Goal: Register for event/course

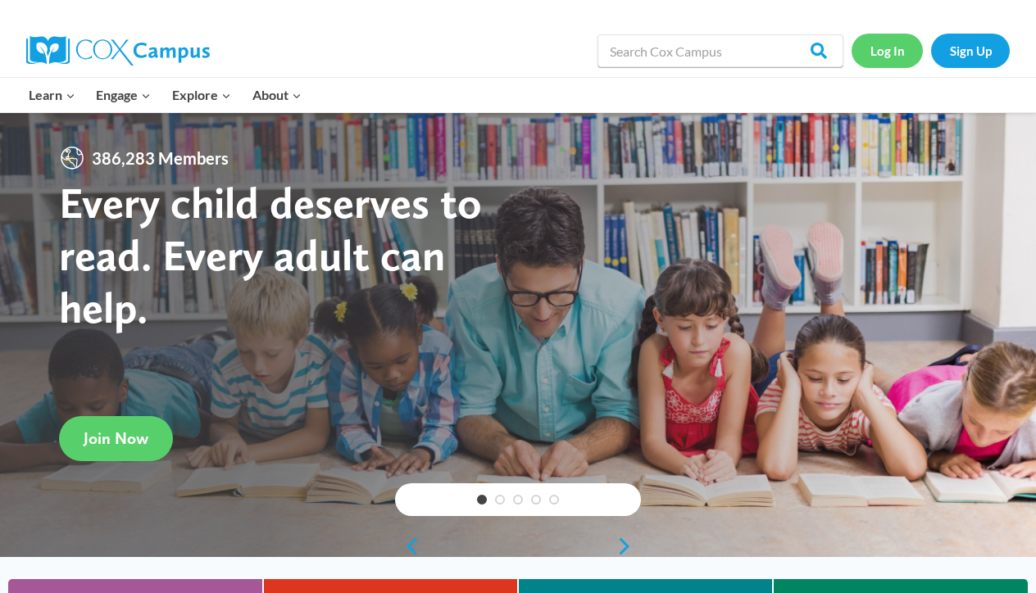
click at [873, 56] on link "Log In" at bounding box center [886, 51] width 71 height 34
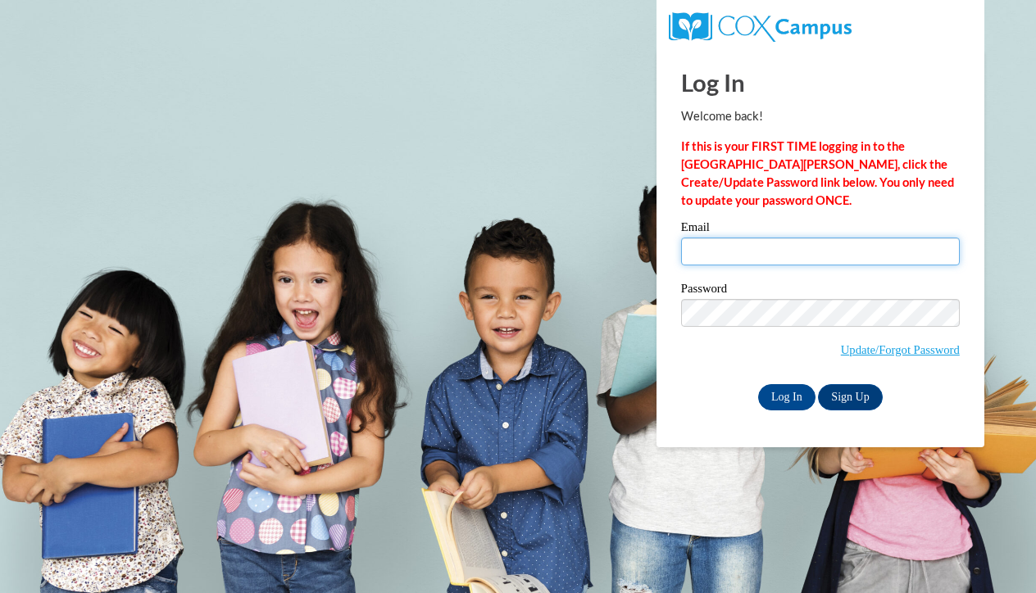
click at [729, 261] on input "Email" at bounding box center [820, 252] width 279 height 28
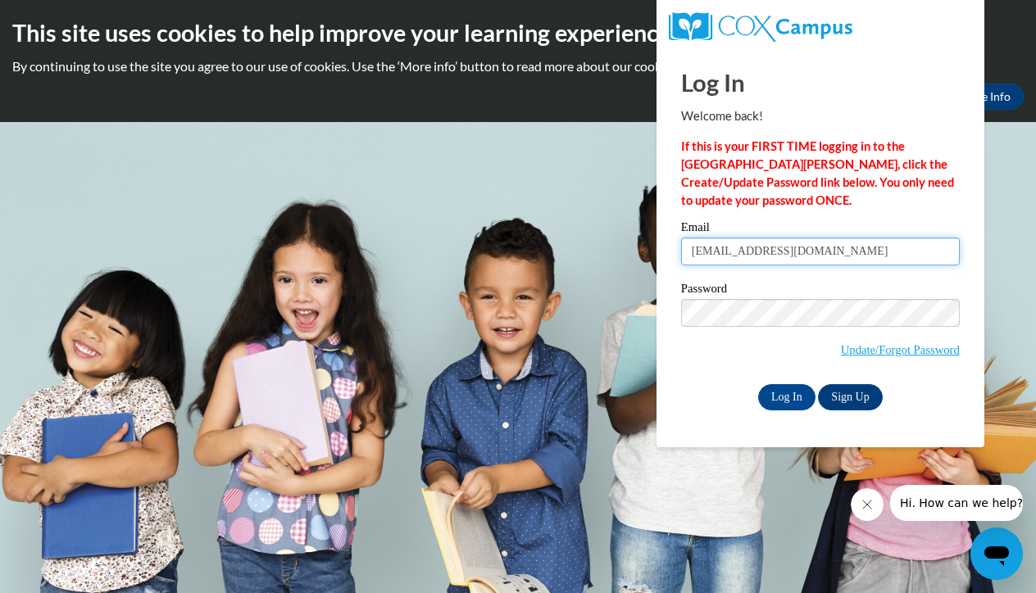
type input "[EMAIL_ADDRESS][DOMAIN_NAME]"
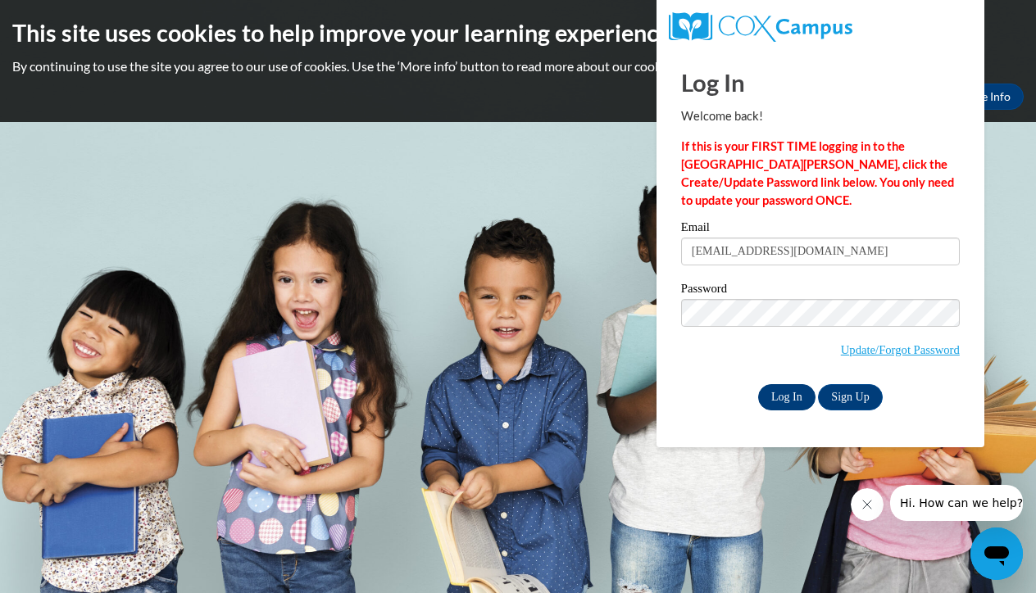
click at [791, 394] on input "Log In" at bounding box center [786, 397] width 57 height 26
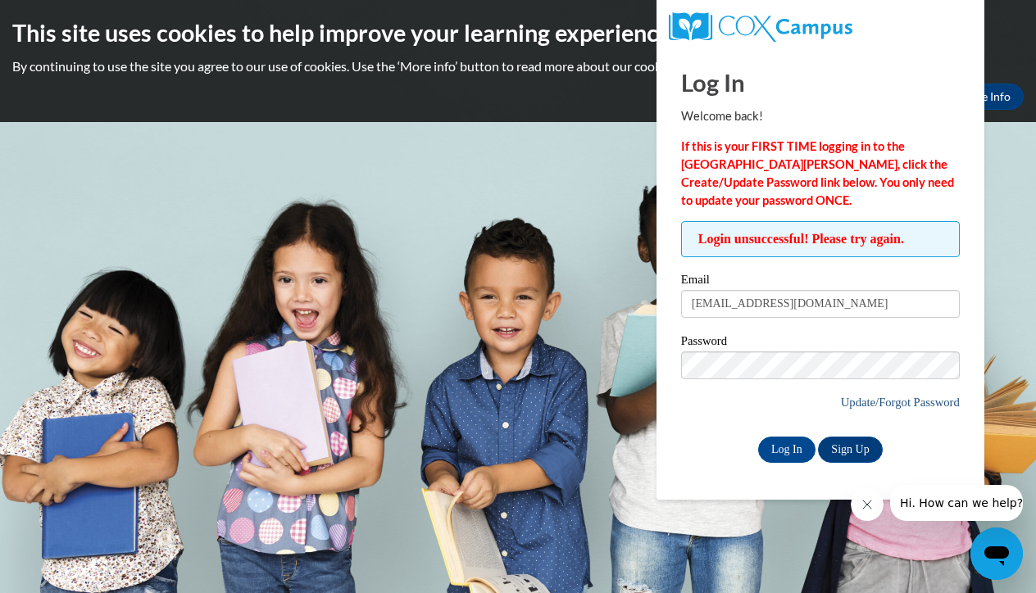
click at [888, 401] on link "Update/Forgot Password" at bounding box center [900, 402] width 119 height 13
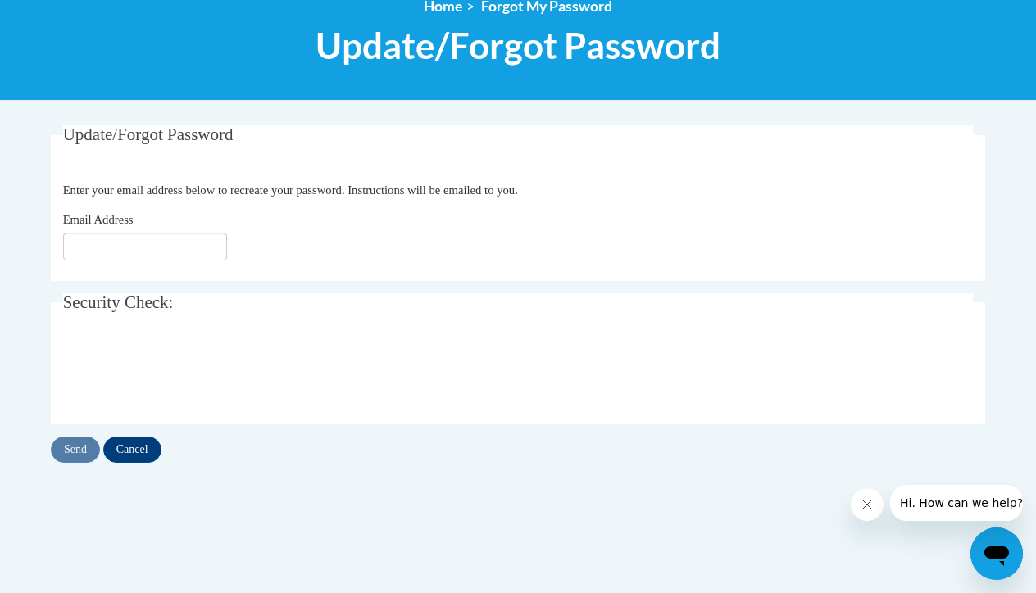
scroll to position [304, 0]
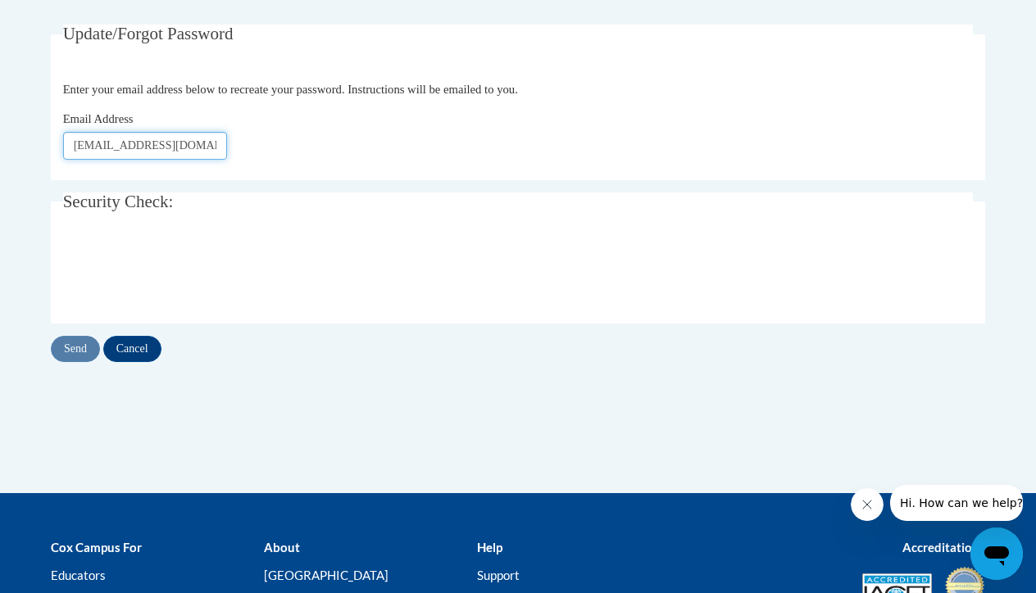
type input "[EMAIL_ADDRESS][DOMAIN_NAME]"
click at [84, 345] on input "Send" at bounding box center [75, 349] width 49 height 26
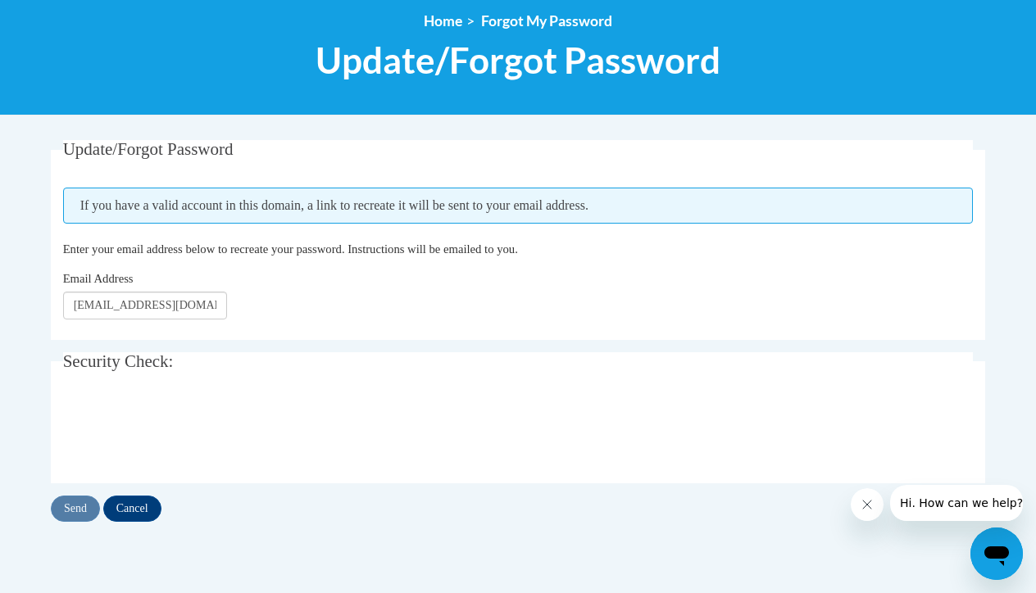
scroll to position [193, 0]
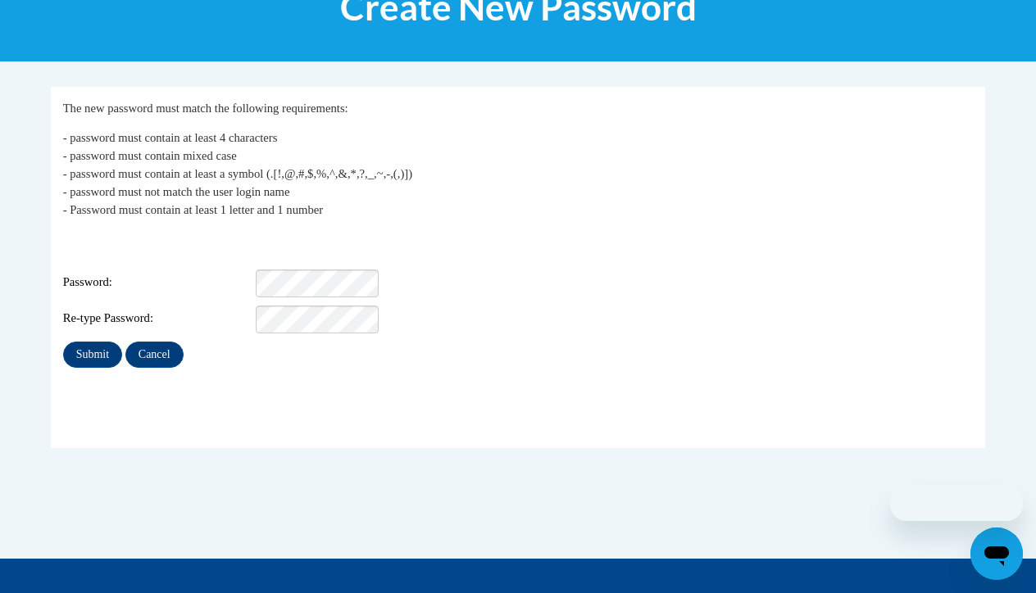
scroll to position [265, 0]
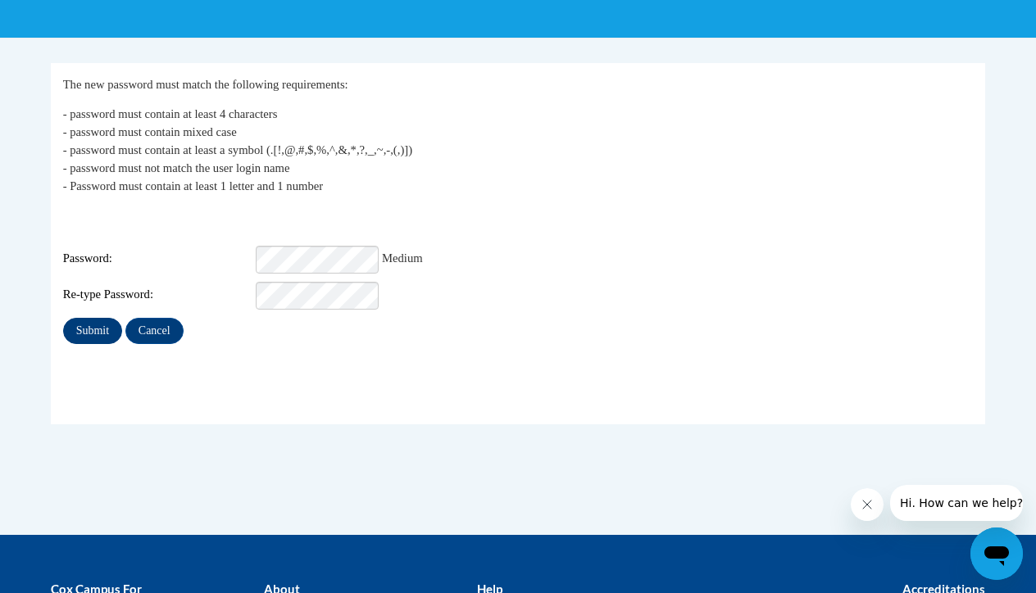
click at [103, 324] on input "Submit" at bounding box center [92, 331] width 59 height 26
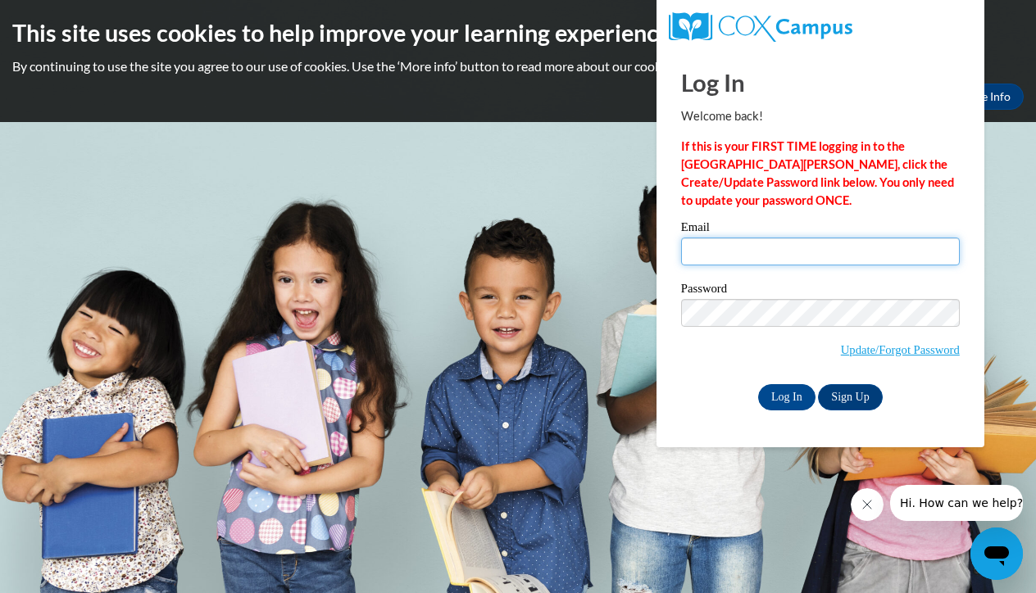
type input "jeysi_12aguilar@yahoo.com"
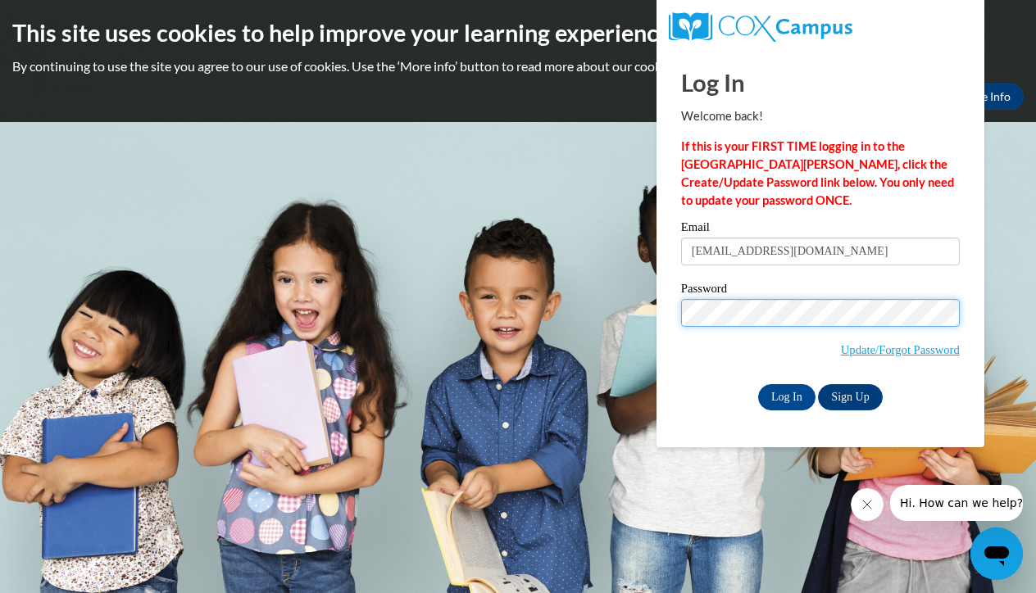
click at [785, 394] on input "Log In" at bounding box center [786, 397] width 57 height 26
click at [790, 391] on input "Log In" at bounding box center [786, 397] width 57 height 26
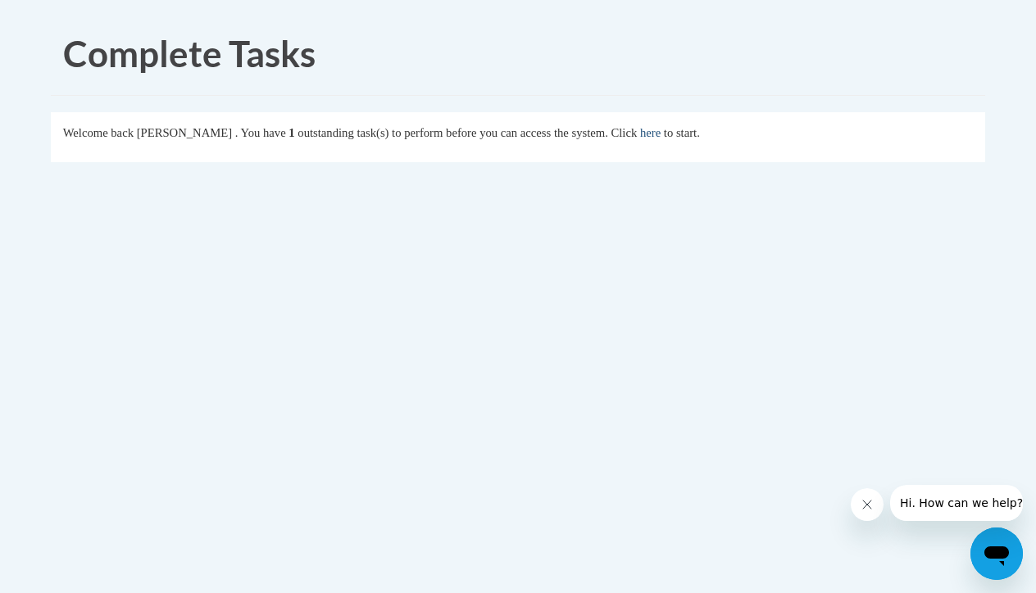
click at [660, 132] on link "here" at bounding box center [650, 132] width 20 height 13
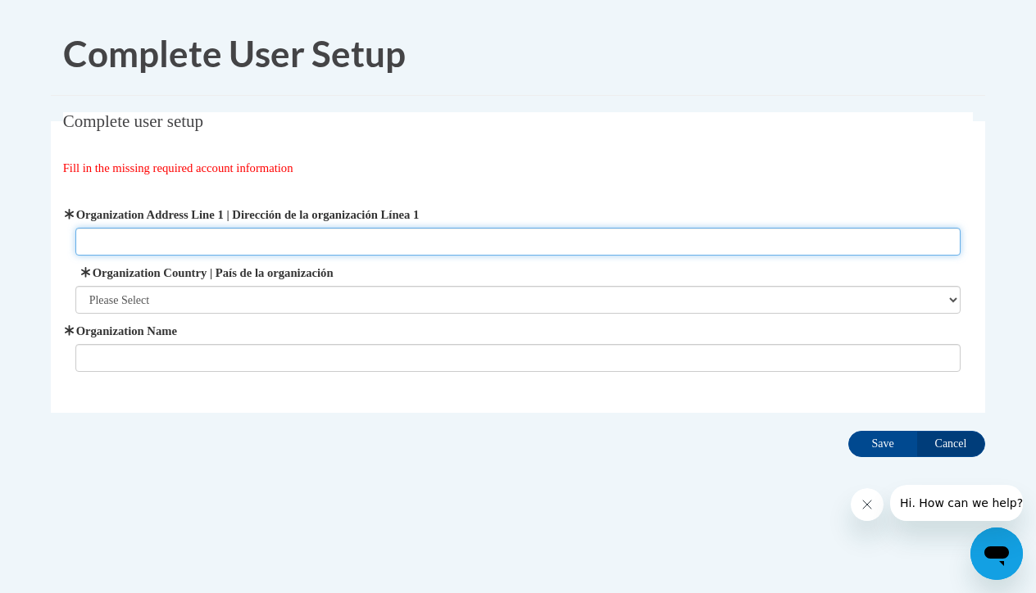
click at [546, 231] on input "Organization Address Line 1 | Dirección de la organización Línea 1" at bounding box center [518, 242] width 886 height 28
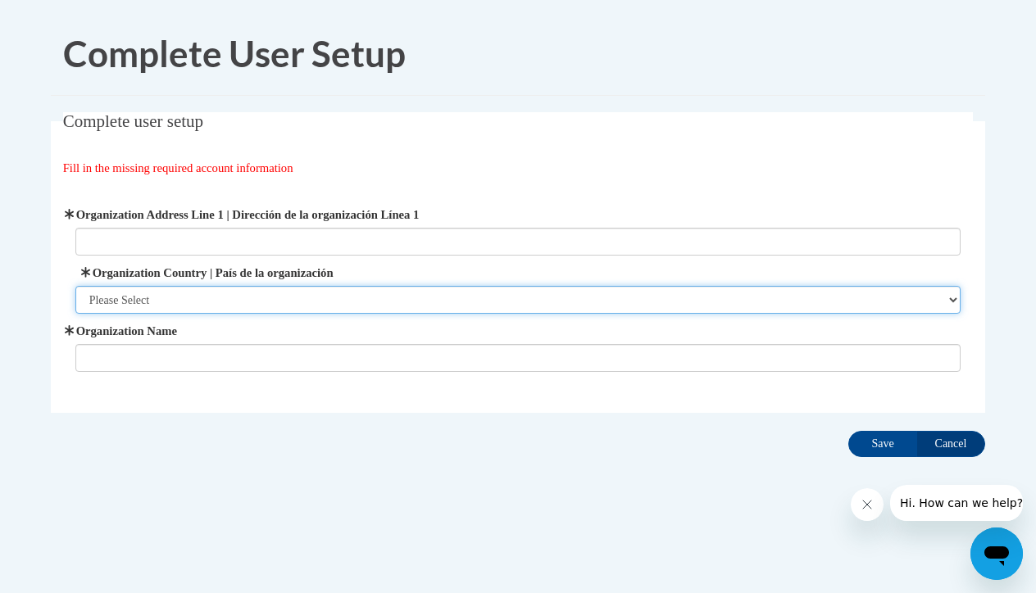
select select "ad49bcad-a171-4b2e-b99c-48b446064914"
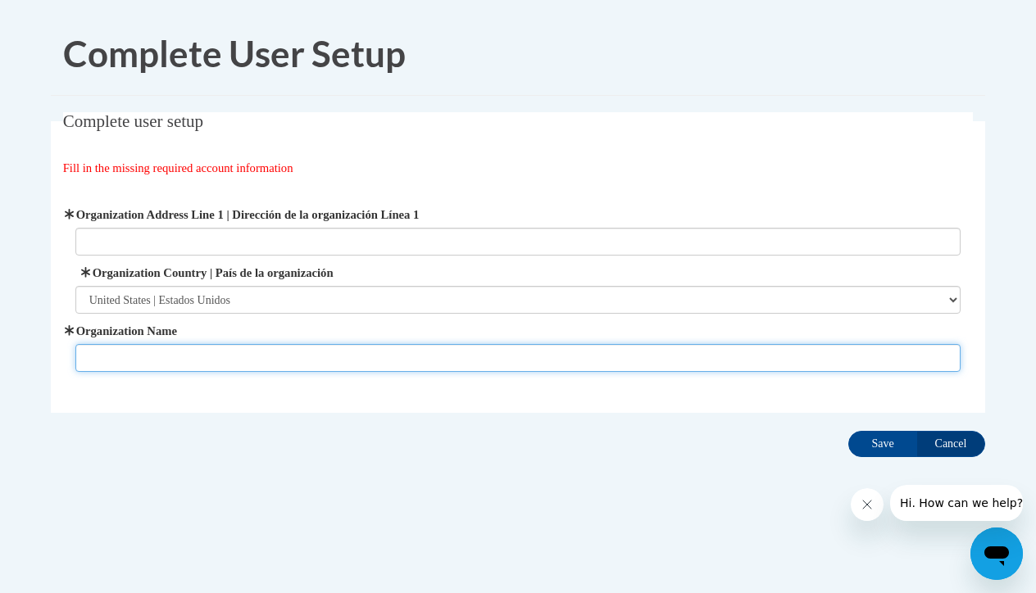
click at [354, 357] on input "Organization Name" at bounding box center [518, 358] width 886 height 28
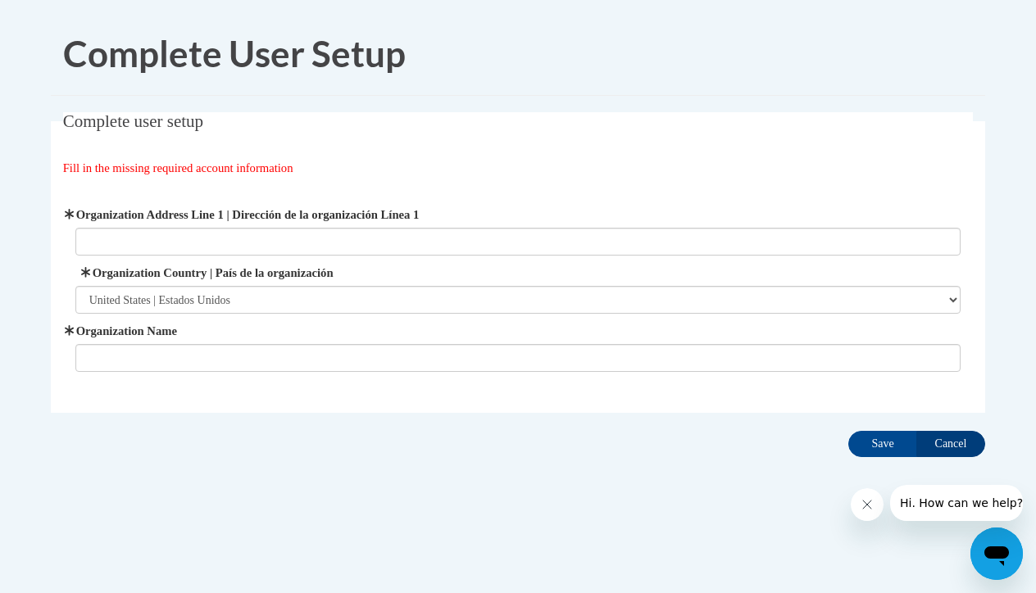
click at [963, 442] on input "Cancel" at bounding box center [950, 444] width 69 height 26
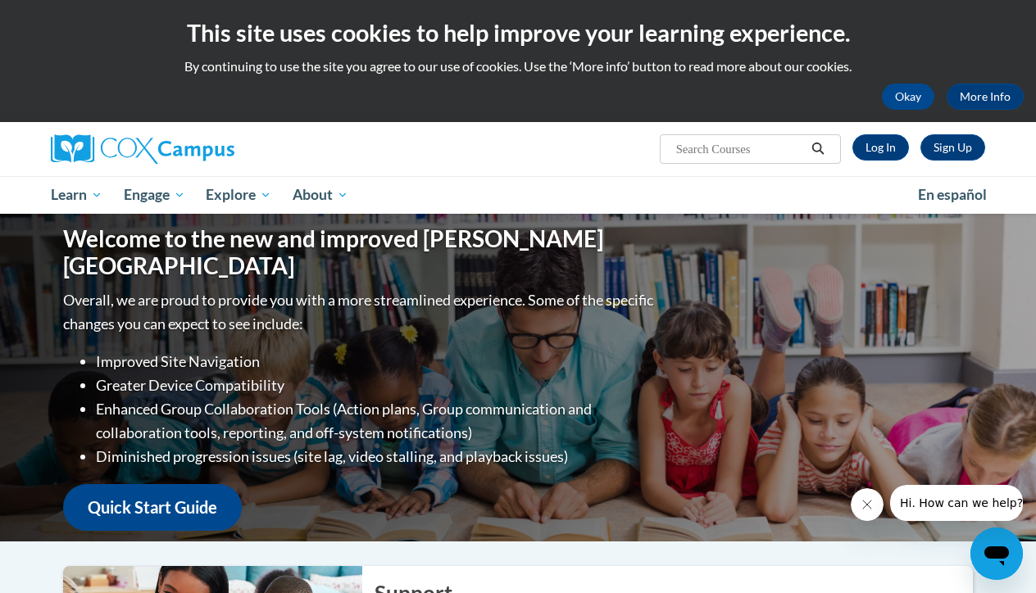
click at [747, 156] on input "Search..." at bounding box center [739, 149] width 131 height 20
type input "l"
click at [890, 157] on link "Log In" at bounding box center [880, 147] width 57 height 26
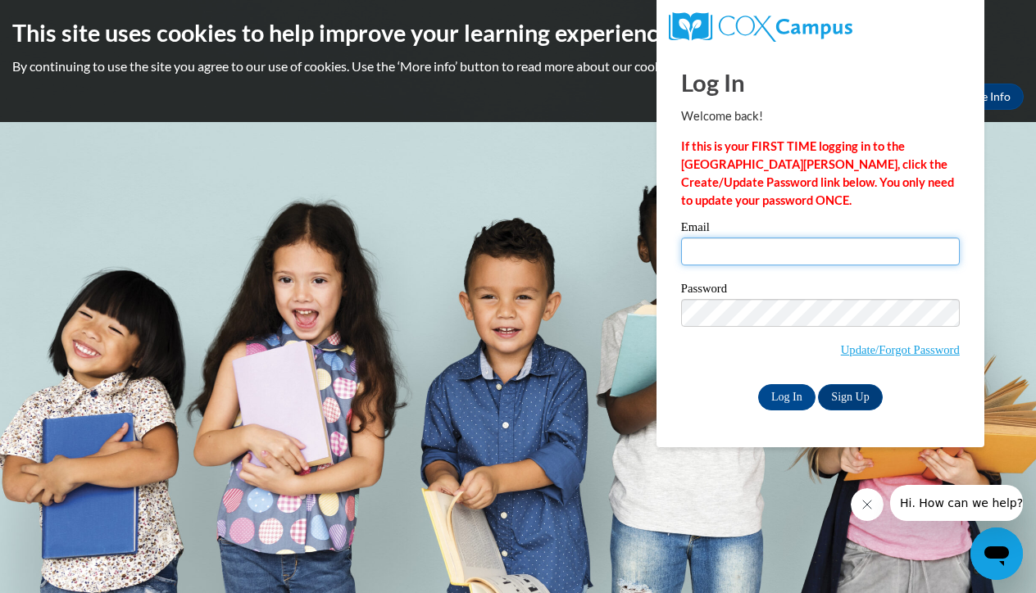
type input "jeysi_12aguilar@yahoo.com"
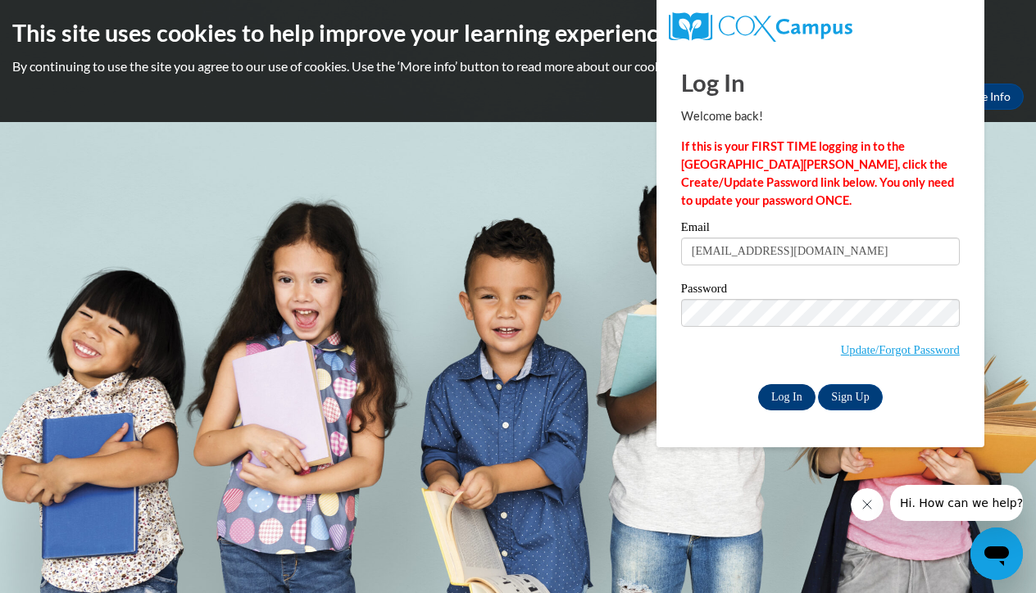
click at [785, 392] on input "Log In" at bounding box center [786, 397] width 57 height 26
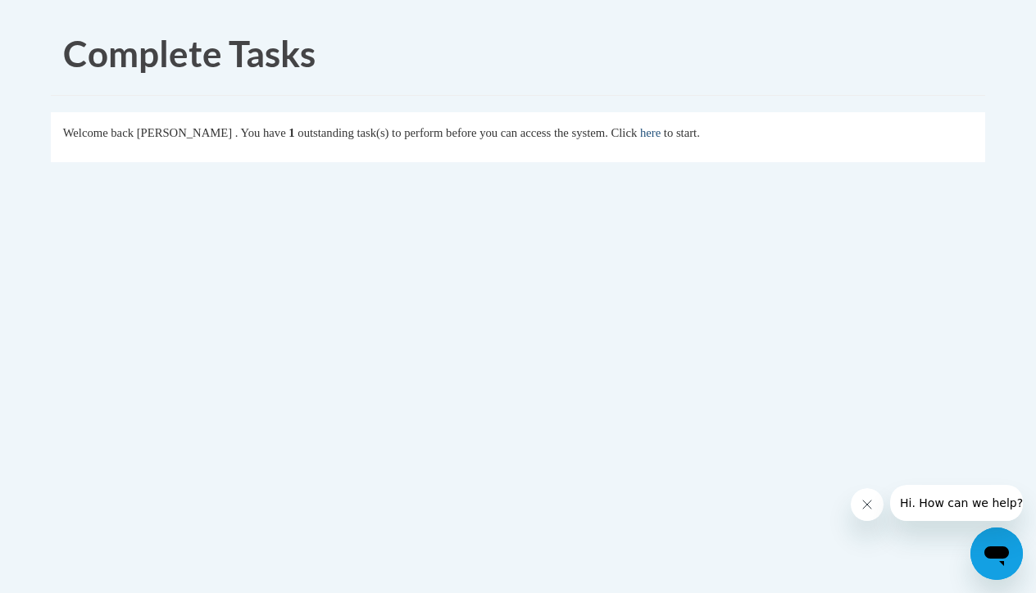
click at [660, 135] on link "here" at bounding box center [650, 132] width 20 height 13
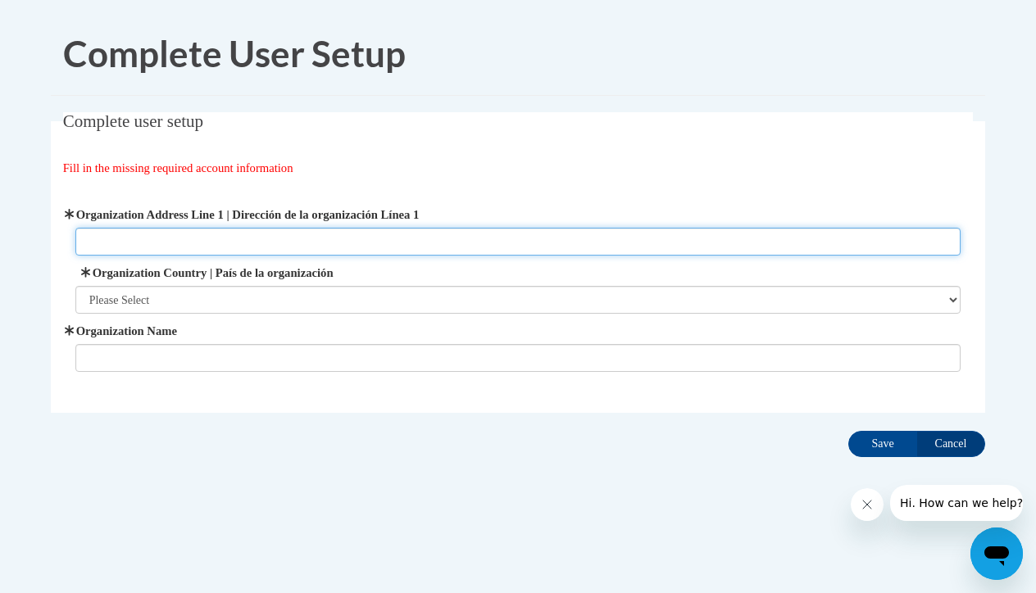
click at [291, 250] on input "Organization Address Line 1 | Dirección de la organización Línea 1" at bounding box center [518, 242] width 886 height 28
type input "1890 Mars Hill Rd"
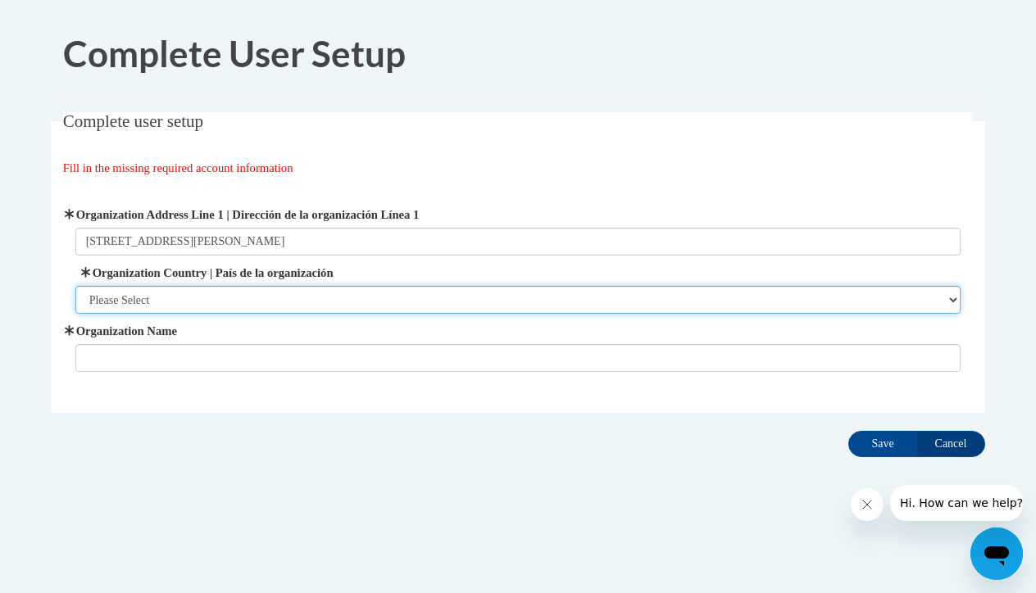
select select "ad49bcad-a171-4b2e-b99c-48b446064914"
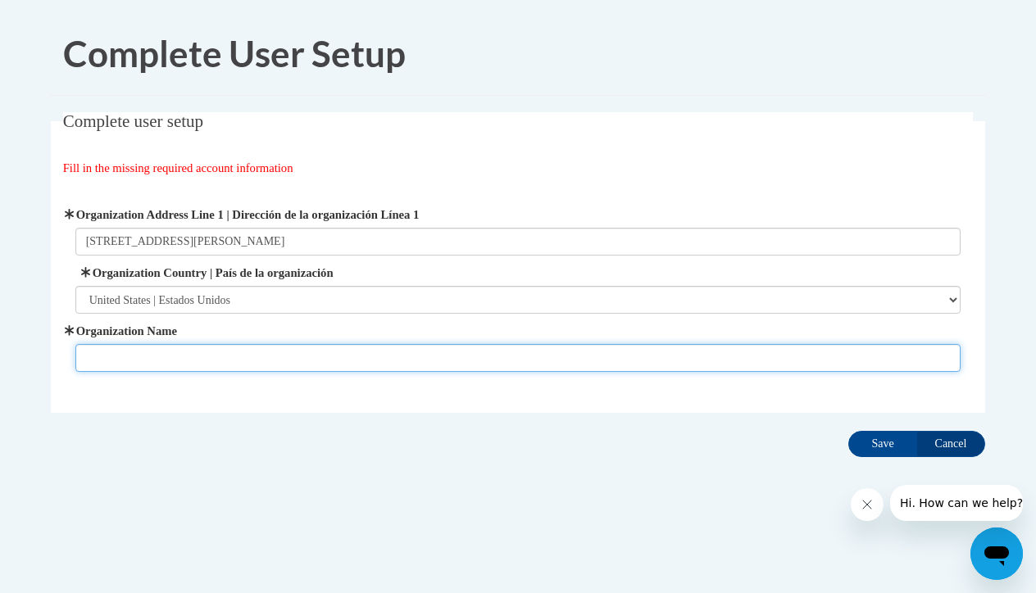
click at [178, 354] on input "Organization Name" at bounding box center [518, 358] width 886 height 28
type input "Oconee Preschool Academy"
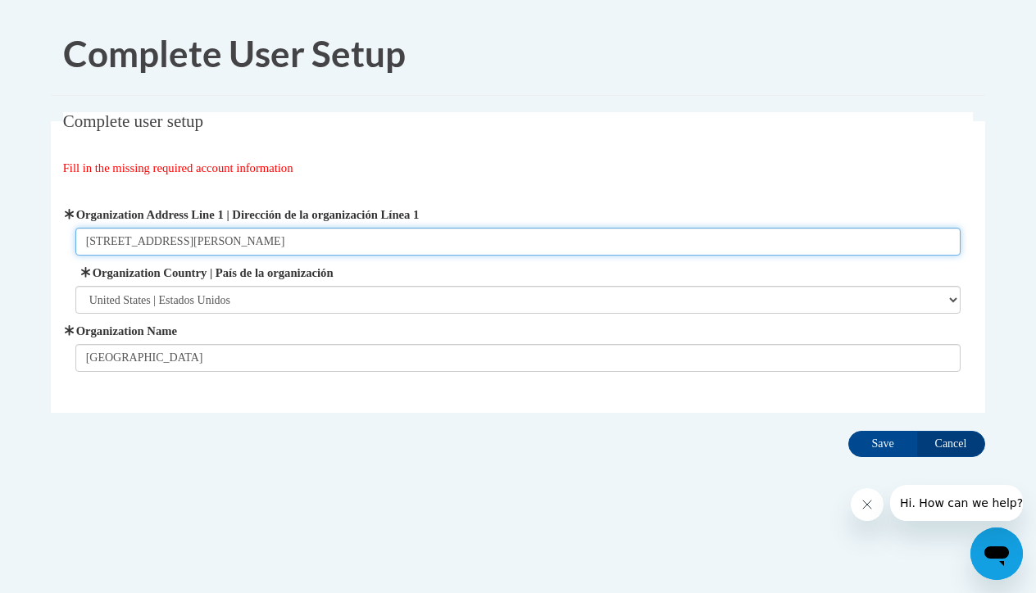
click at [206, 243] on input "1890 Mars Hill Rd" at bounding box center [518, 242] width 886 height 28
click at [257, 242] on input "1890 Mars Hill Rd Watkin" at bounding box center [518, 242] width 886 height 28
type input "1890 Mars Hill Rd Watkinsville Georgia"
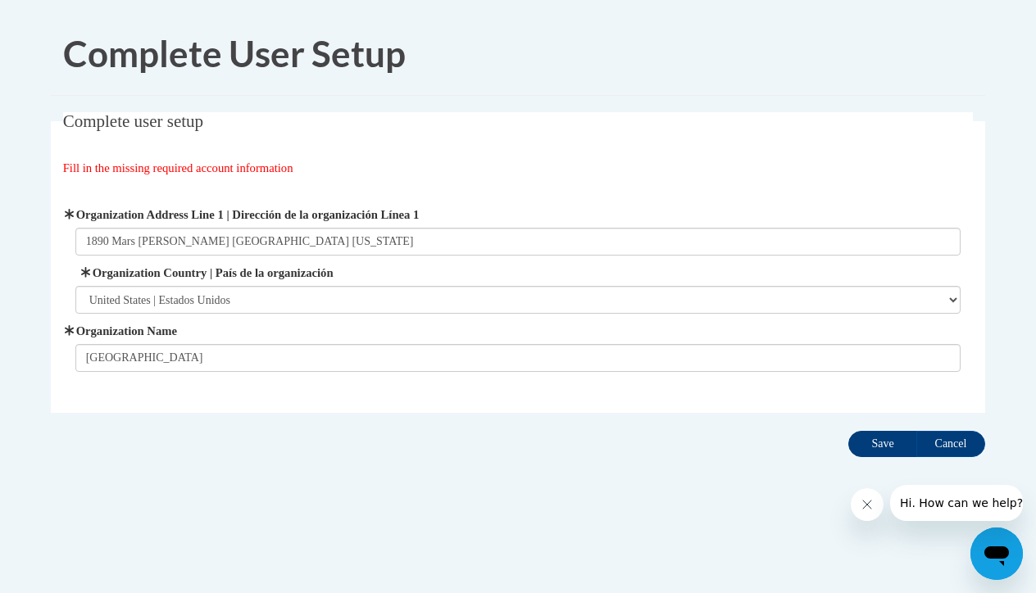
click at [882, 440] on input "Save" at bounding box center [882, 444] width 69 height 26
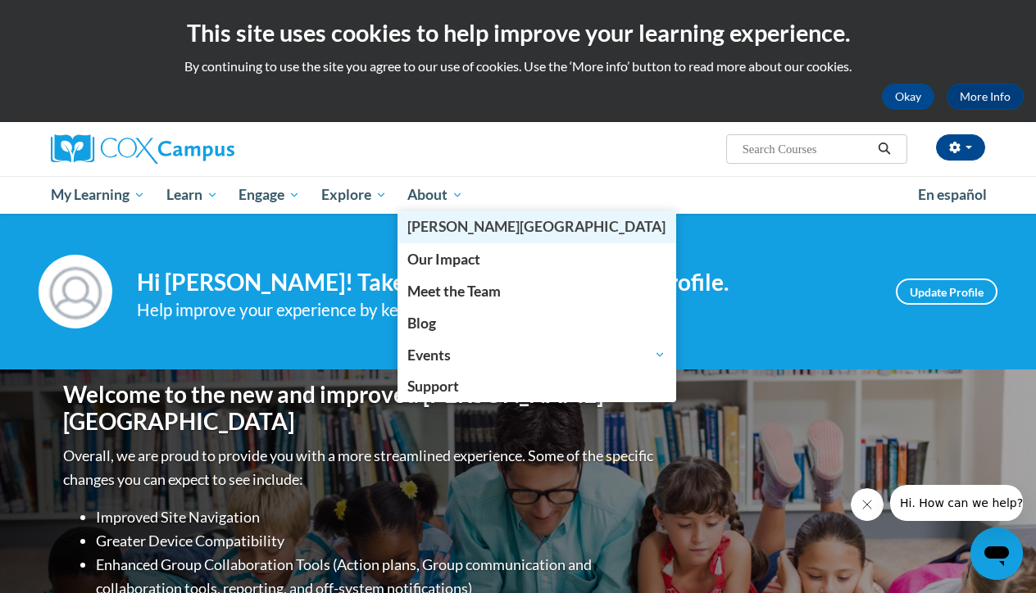
click at [448, 229] on span "[PERSON_NAME][GEOGRAPHIC_DATA]" at bounding box center [536, 226] width 258 height 17
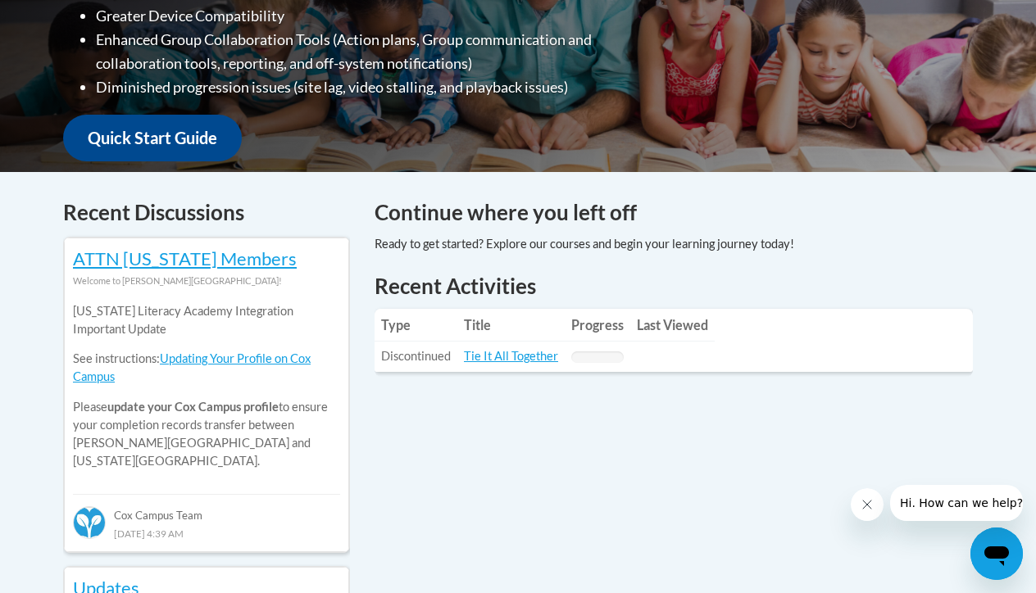
scroll to position [56, 0]
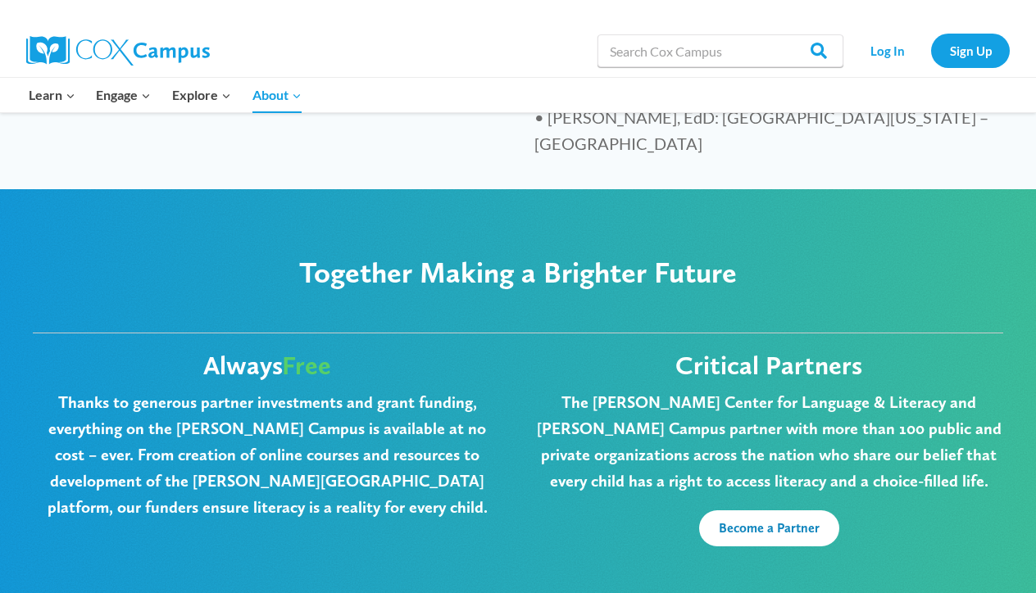
scroll to position [4027, 0]
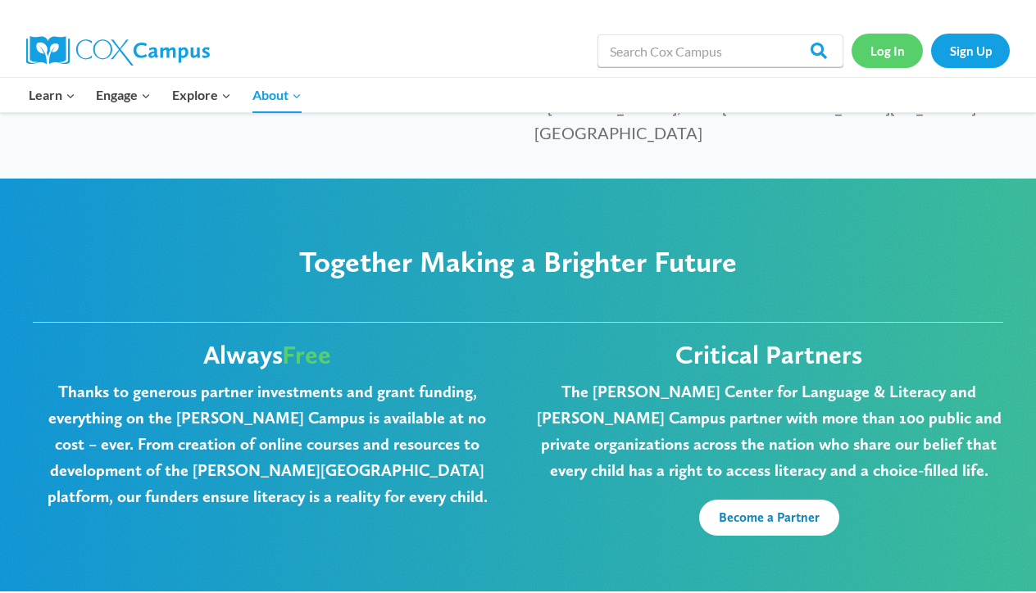
click at [898, 52] on link "Log In" at bounding box center [886, 51] width 71 height 34
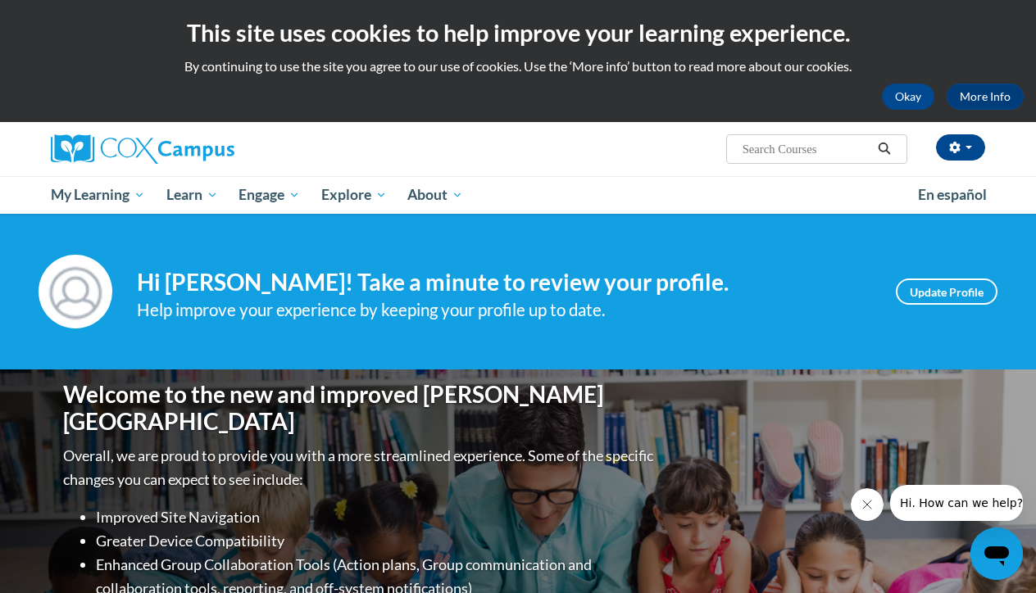
click at [814, 156] on input "Search..." at bounding box center [806, 149] width 131 height 20
type input "literacy lab requierment"
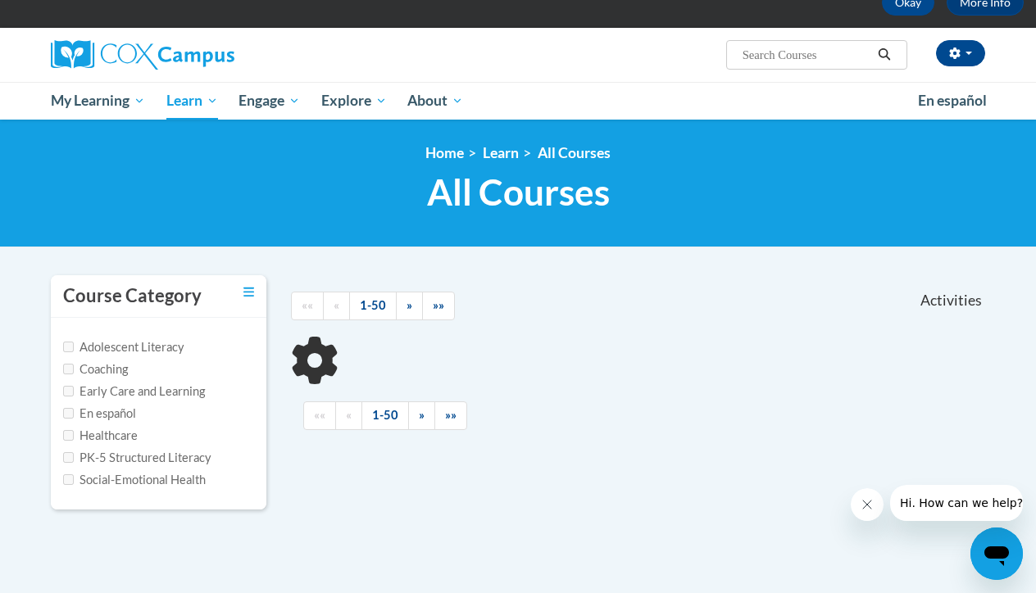
scroll to position [105, 0]
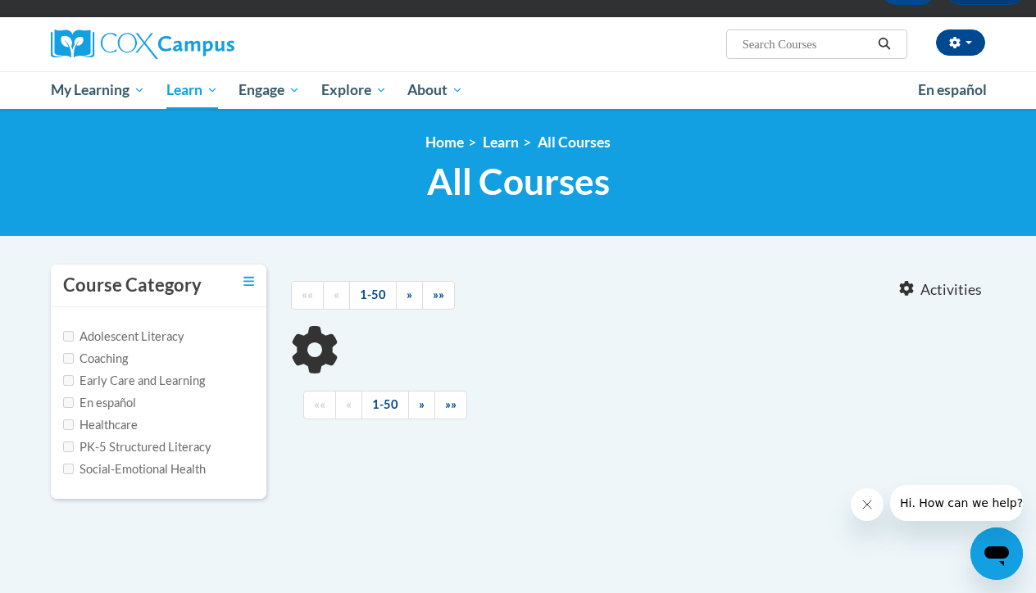
type input "literacy lab requierment"
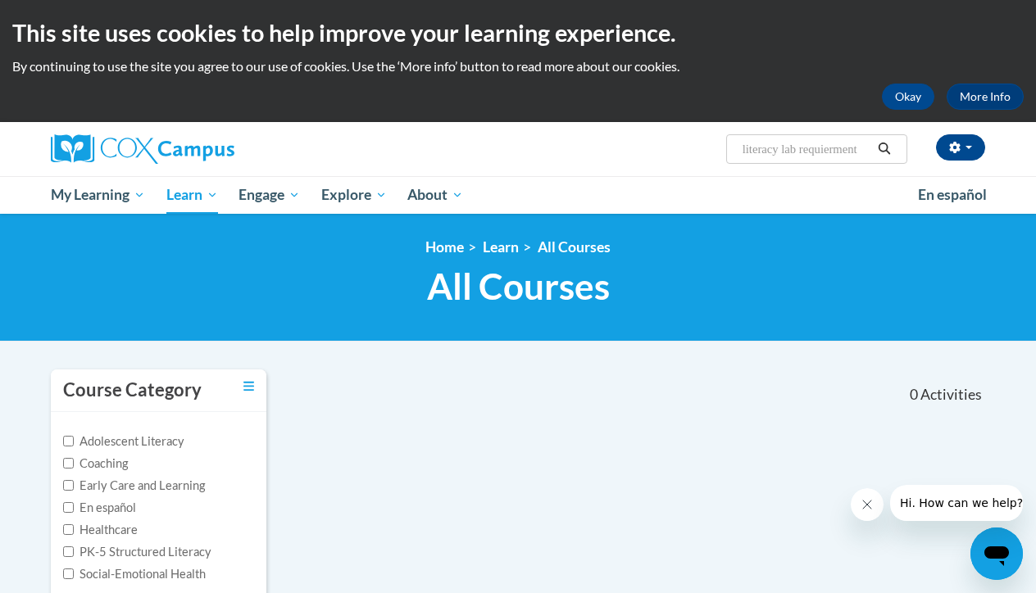
scroll to position [0, 0]
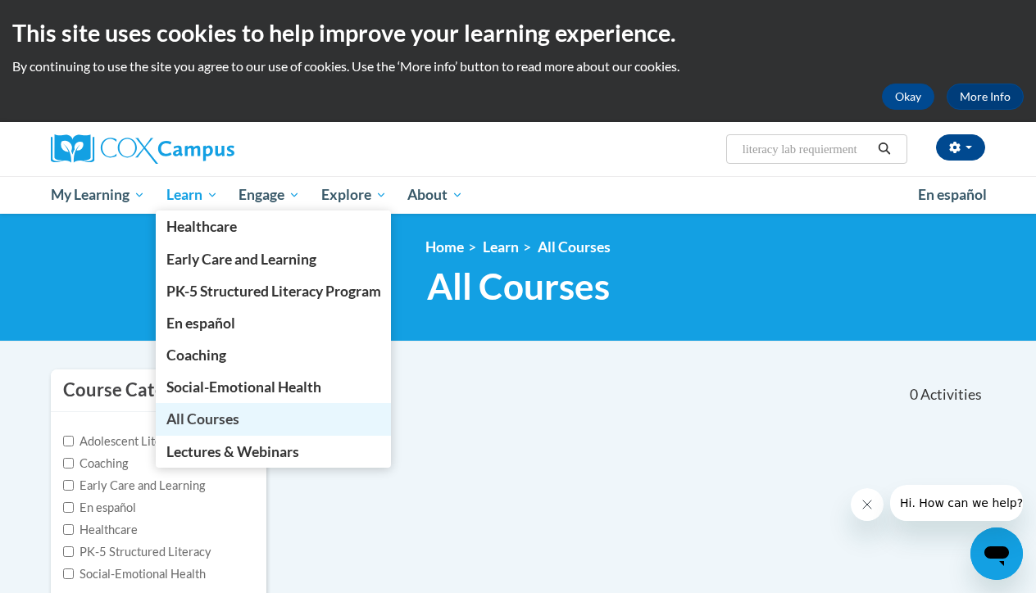
click at [204, 420] on span "All Courses" at bounding box center [202, 418] width 73 height 17
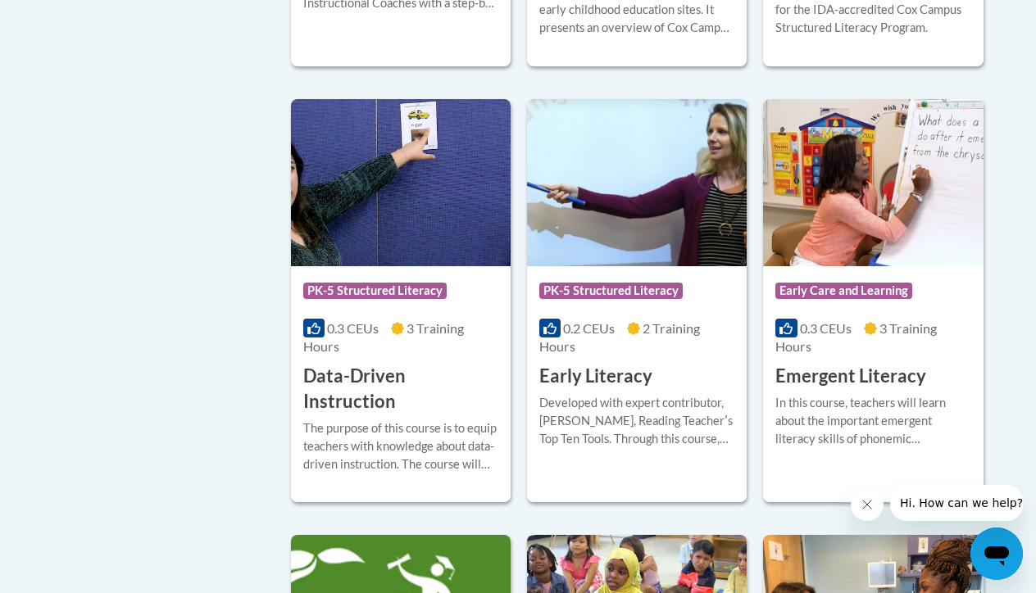
scroll to position [1789, 0]
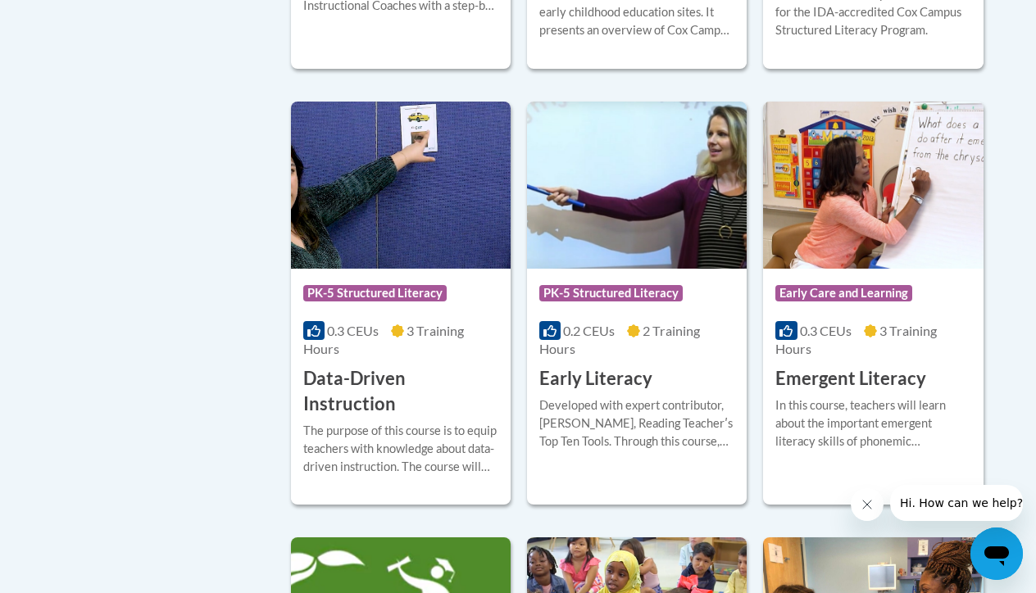
click at [683, 351] on div "Course Category: PK-5 Structured Literacy 0.2 CEUs 2 Training Hours COURSE Earl…" at bounding box center [637, 330] width 220 height 123
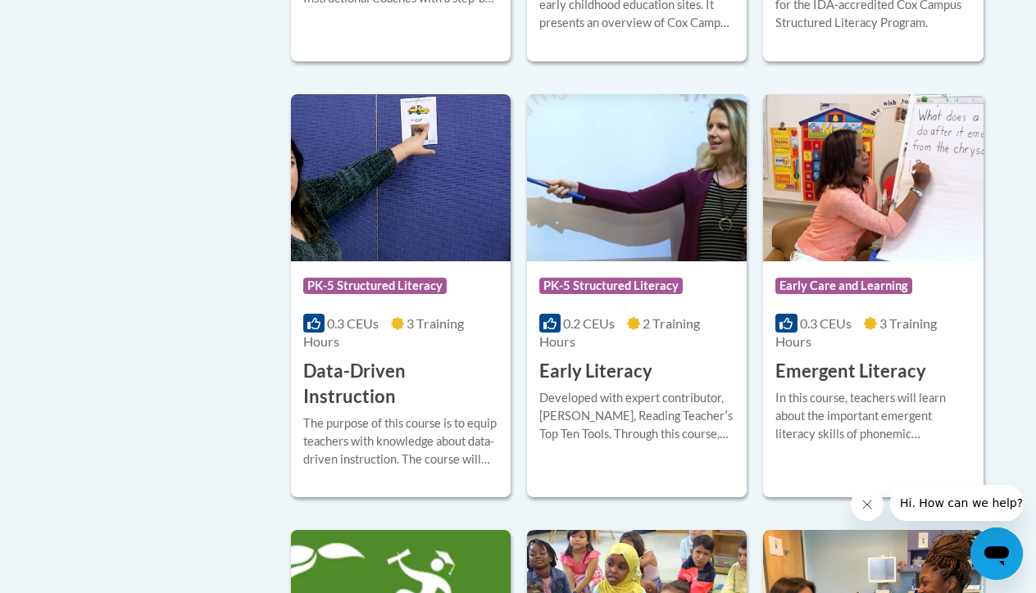
scroll to position [1802, 0]
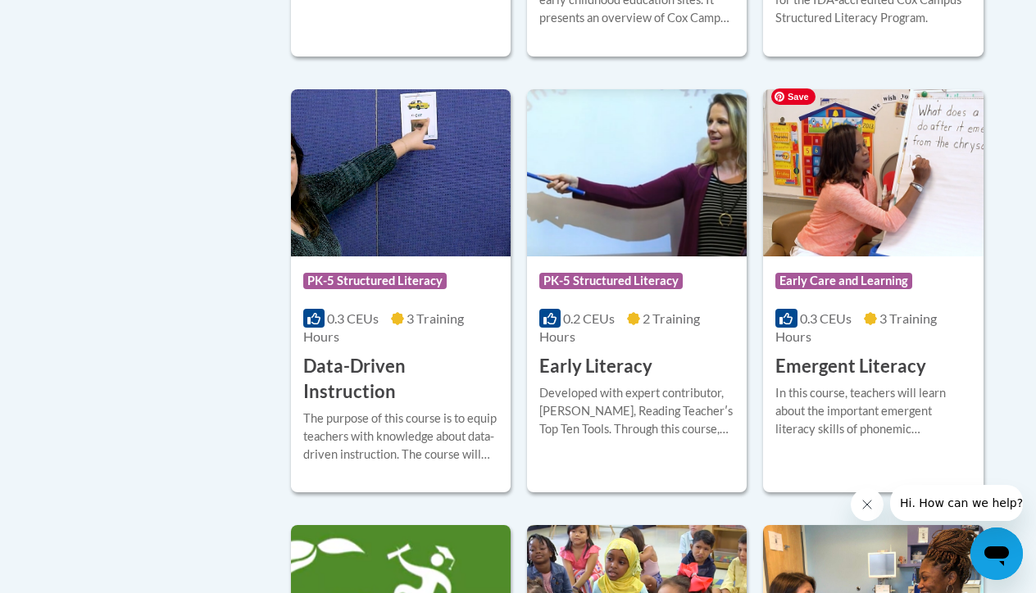
click at [881, 235] on img at bounding box center [873, 172] width 220 height 167
click at [801, 283] on span "Early Care and Learning" at bounding box center [845, 283] width 141 height 20
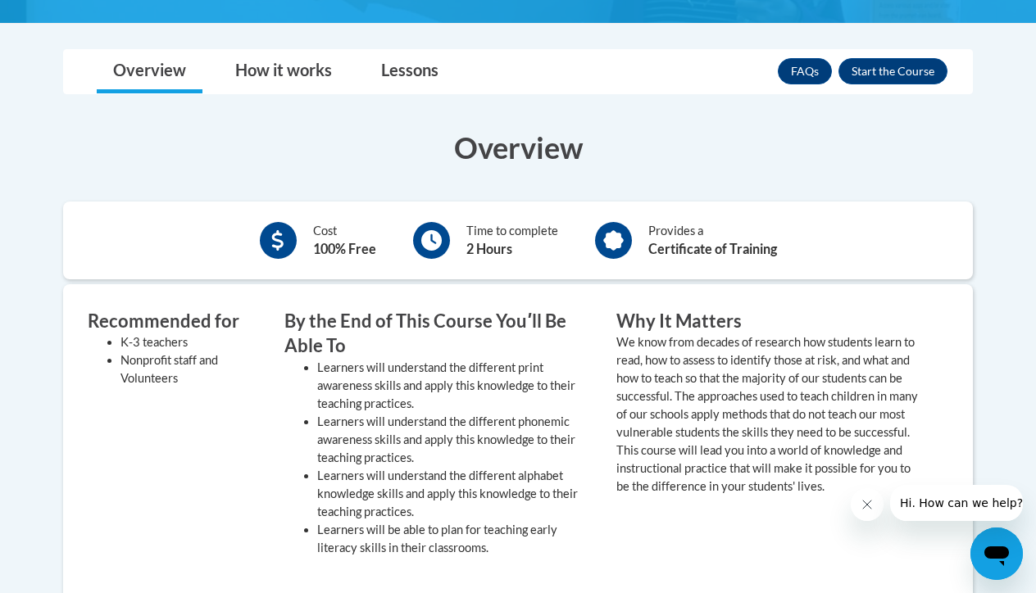
scroll to position [452, 0]
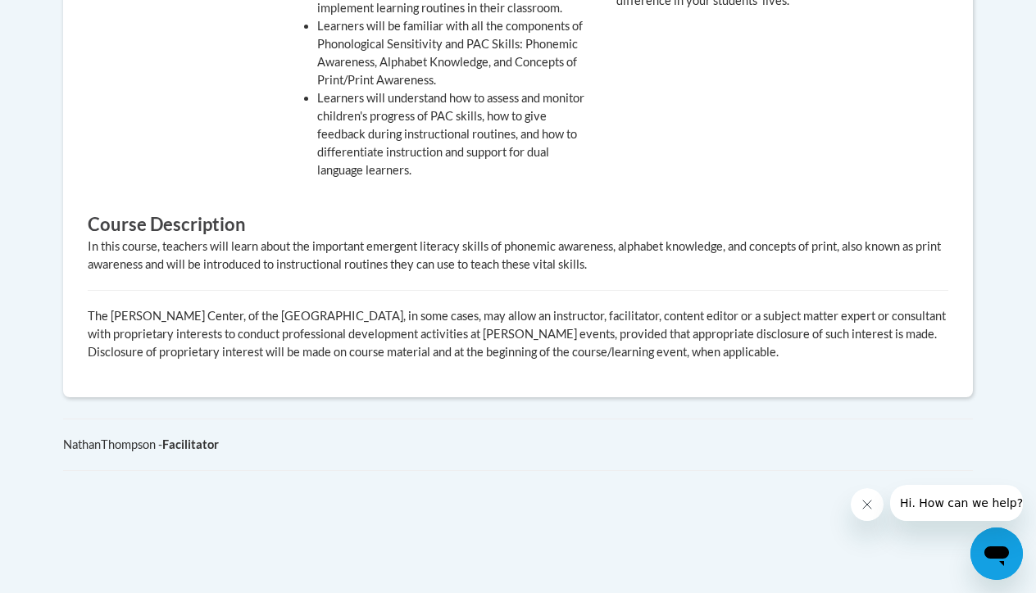
scroll to position [863, 0]
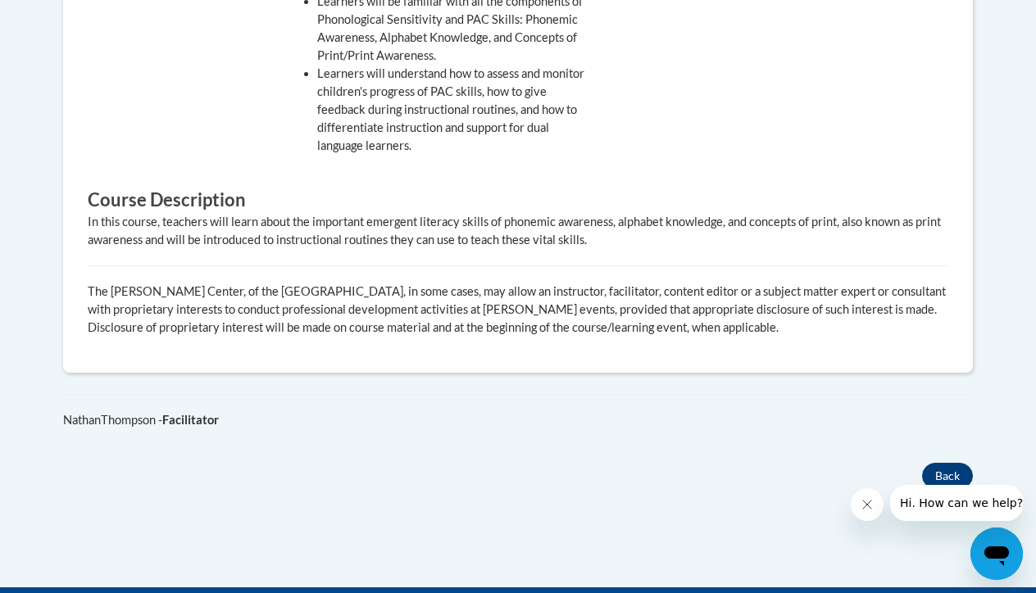
click at [953, 473] on button "Back" at bounding box center [947, 476] width 51 height 26
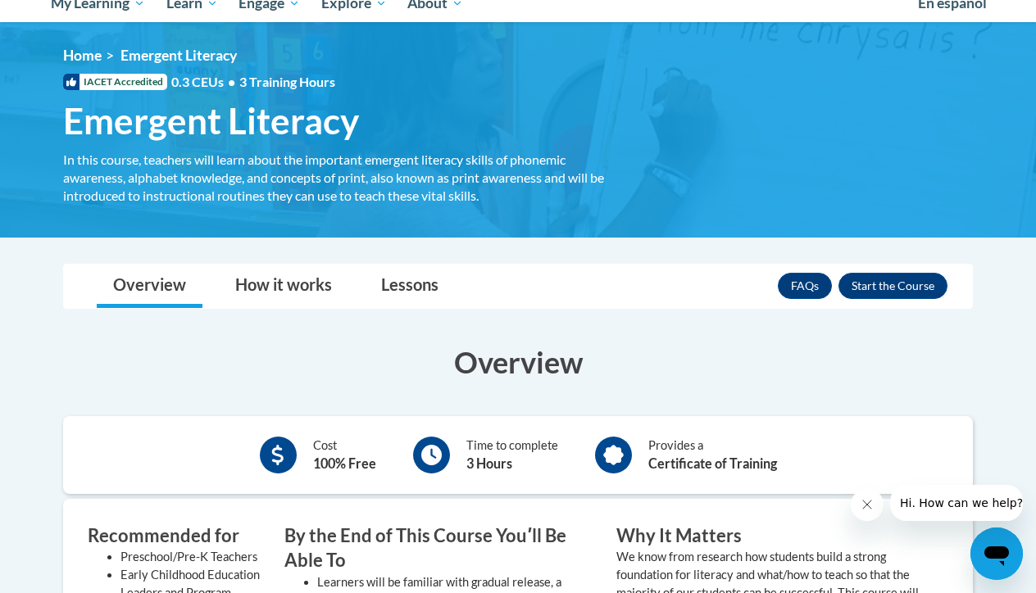
scroll to position [193, 0]
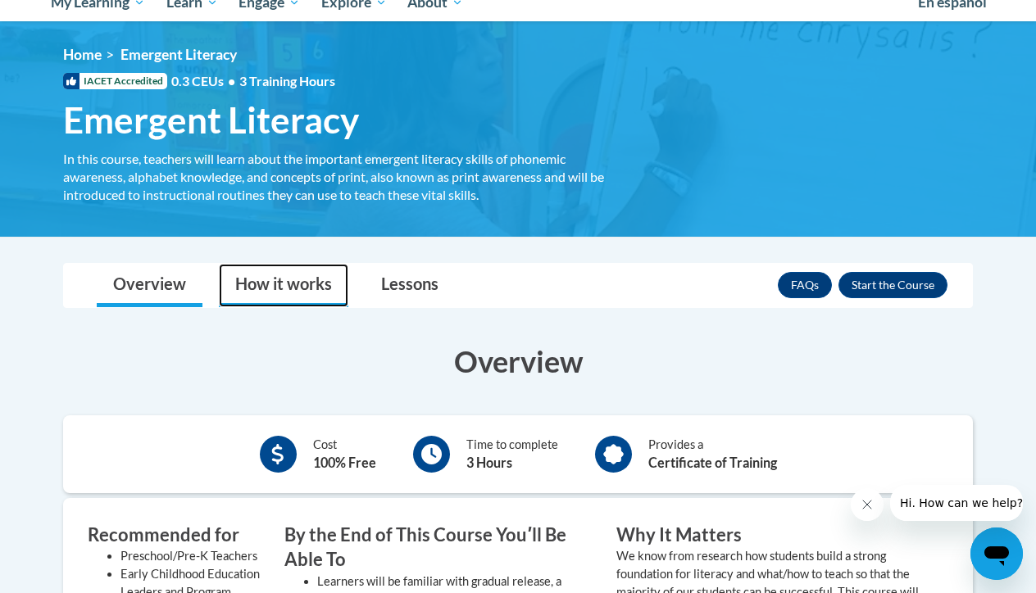
click at [274, 289] on link "How it works" at bounding box center [283, 285] width 129 height 43
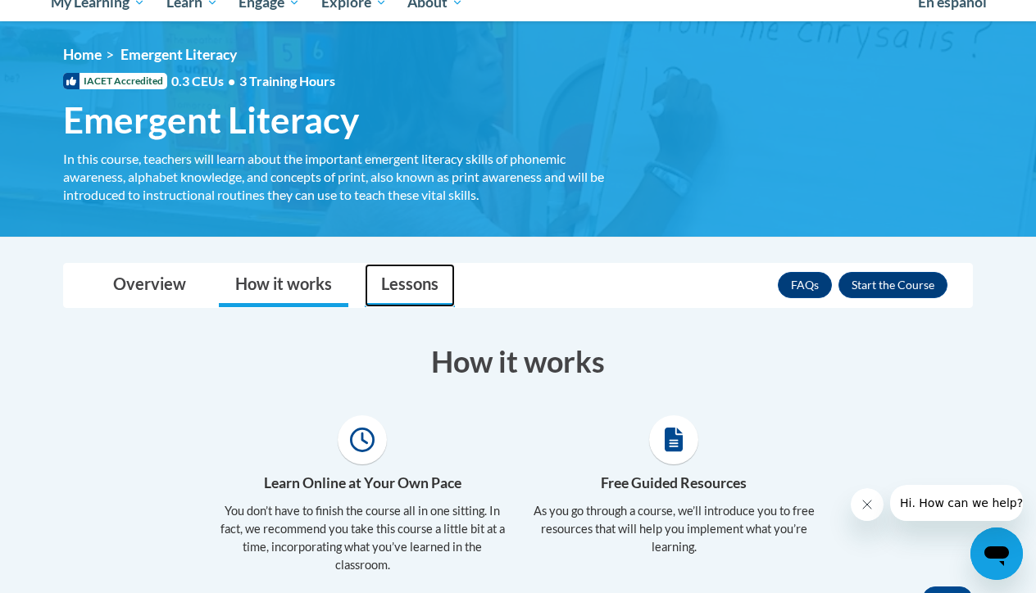
click at [379, 292] on link "Lessons" at bounding box center [410, 285] width 90 height 43
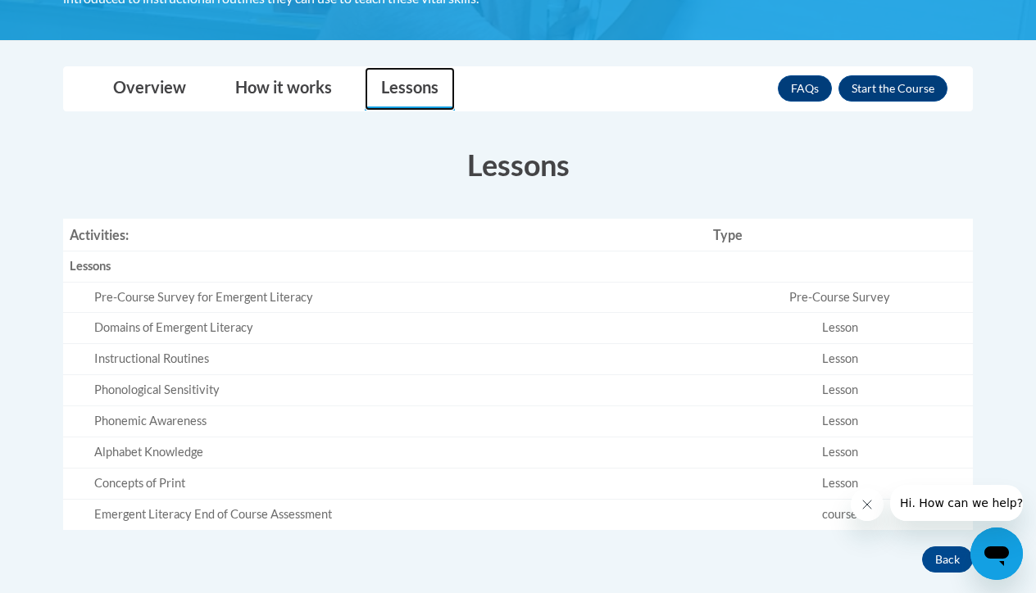
scroll to position [410, 0]
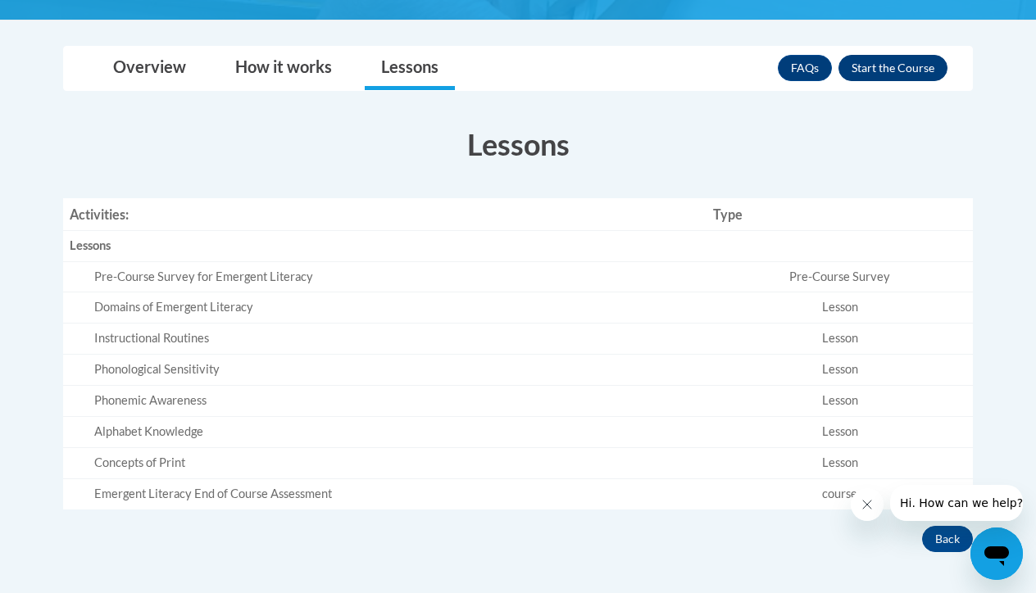
click at [905, 63] on button "Enroll" at bounding box center [892, 68] width 109 height 26
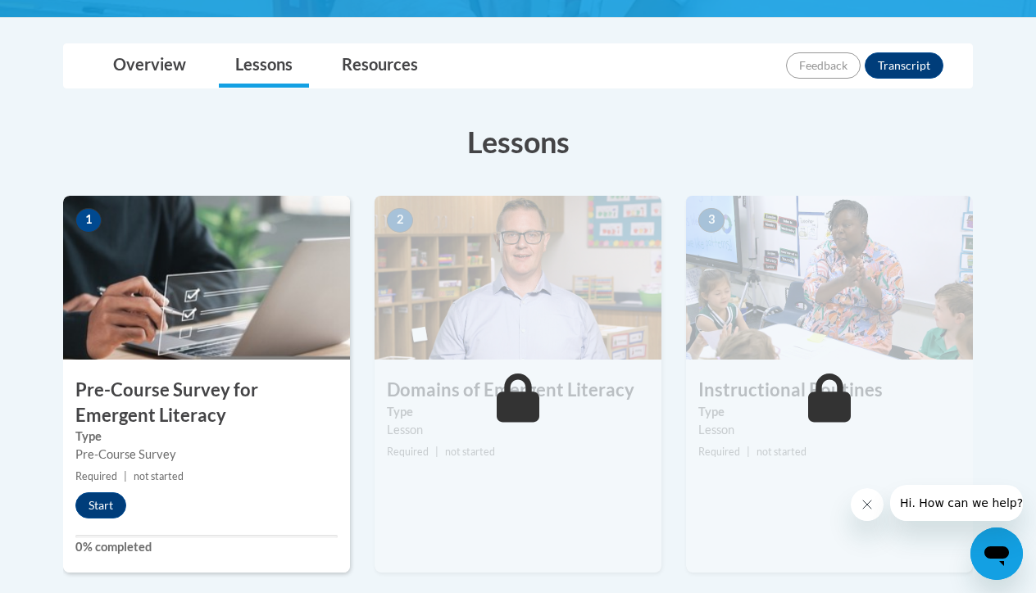
scroll to position [479, 0]
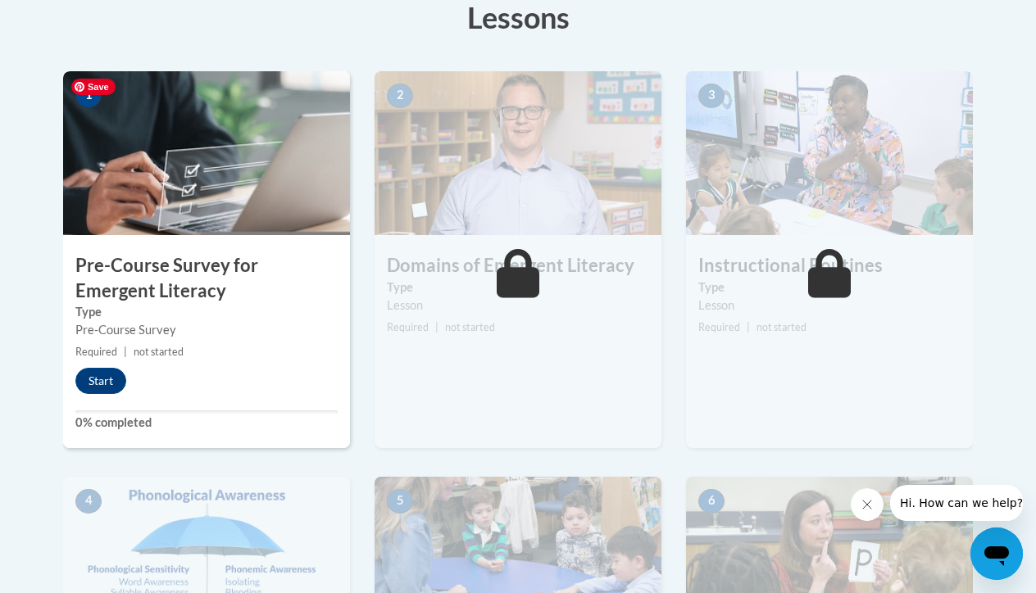
click at [228, 193] on img at bounding box center [206, 153] width 287 height 164
click at [107, 383] on button "Start" at bounding box center [100, 381] width 51 height 26
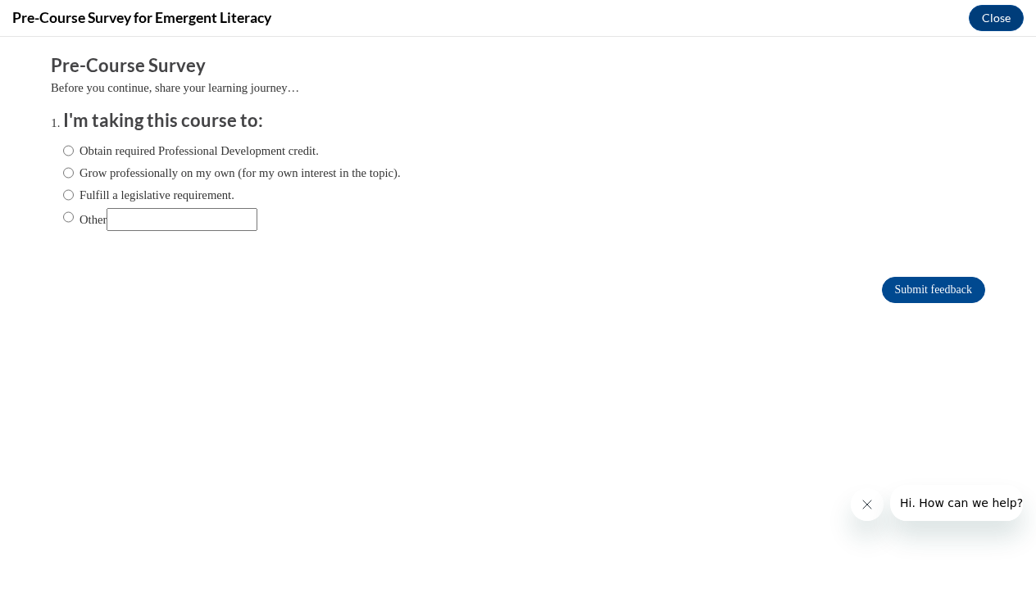
scroll to position [0, 0]
click at [79, 149] on label "Obtain required Professional Development credit." at bounding box center [191, 151] width 256 height 18
click at [74, 149] on input "Obtain required Professional Development credit." at bounding box center [68, 151] width 11 height 18
radio input "true"
click at [84, 171] on label "Grow professionally on my own (for my own interest in the topic)." at bounding box center [232, 173] width 338 height 18
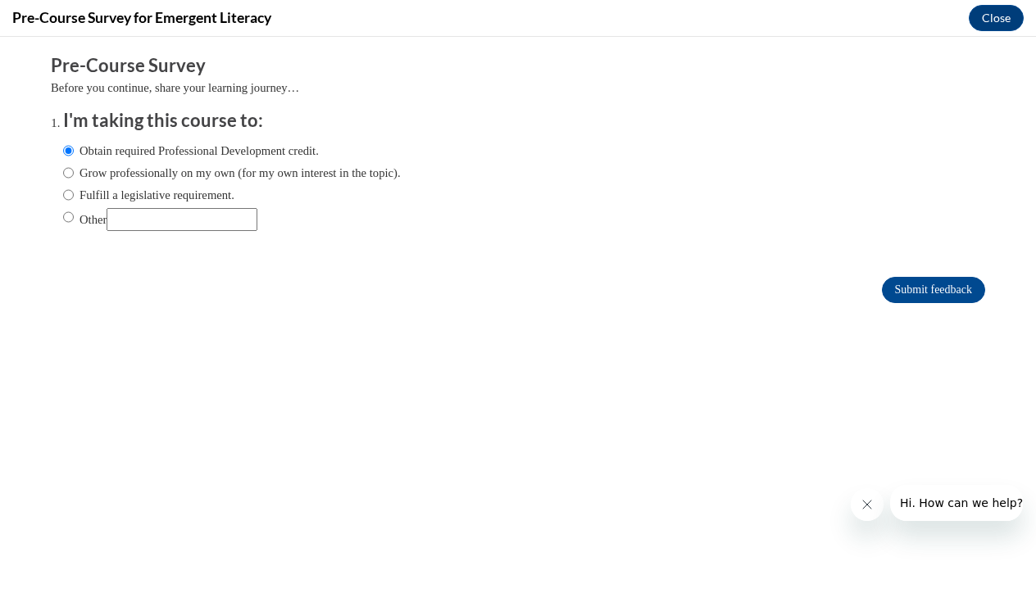
click at [74, 171] on input "Grow professionally on my own (for my own interest in the topic)." at bounding box center [68, 173] width 11 height 18
radio input "true"
click at [80, 143] on label "Obtain required Professional Development credit." at bounding box center [191, 151] width 256 height 18
click at [74, 143] on input "Obtain required Professional Development credit." at bounding box center [68, 151] width 11 height 18
radio input "true"
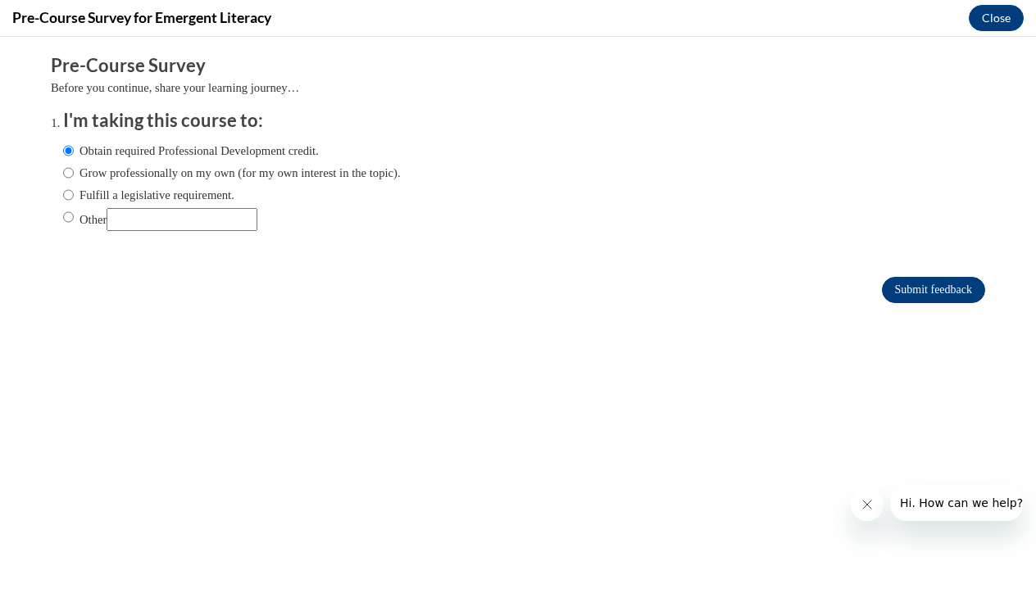
click at [934, 286] on input "Submit feedback" at bounding box center [933, 290] width 103 height 26
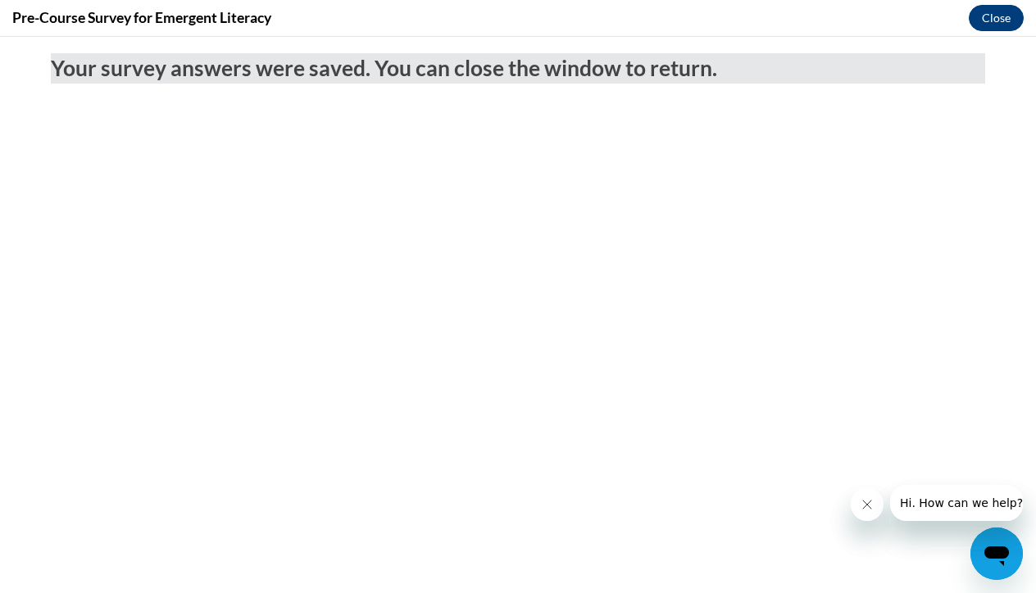
click at [1016, 25] on button "Close" at bounding box center [995, 18] width 55 height 26
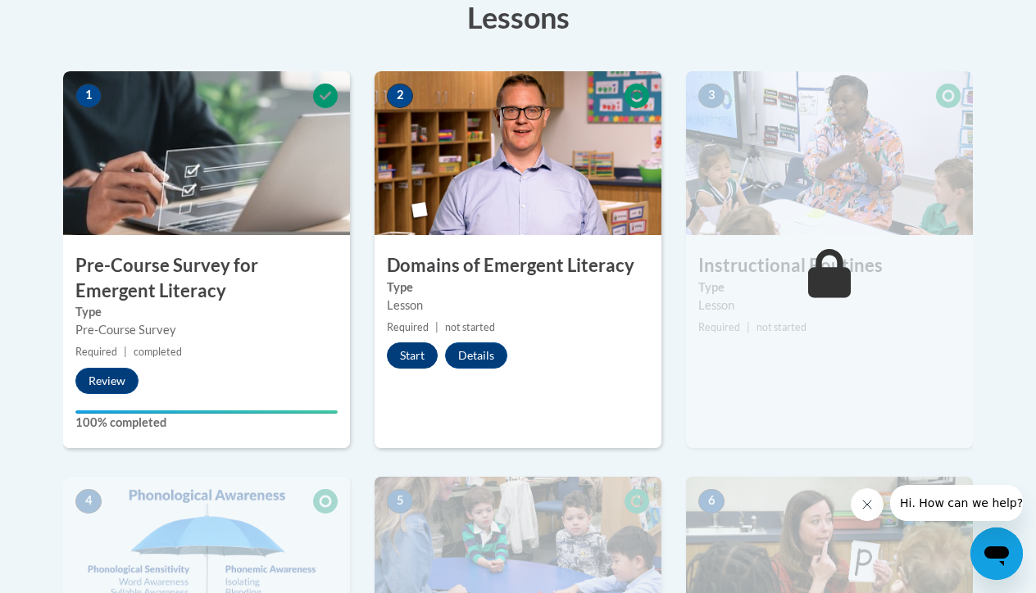
click at [408, 356] on button "Start" at bounding box center [412, 355] width 51 height 26
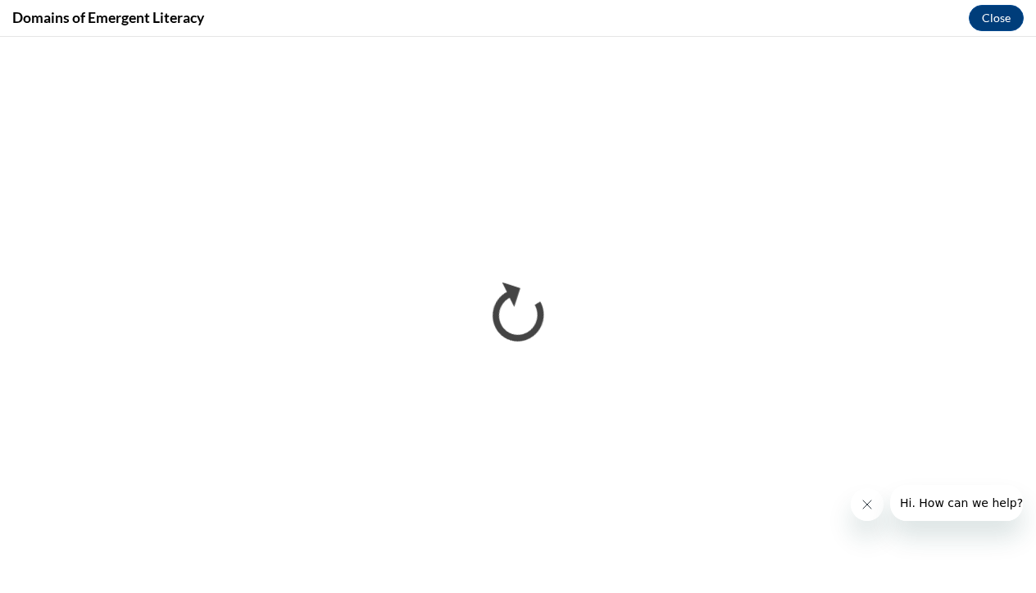
click at [868, 514] on button "Close message from company" at bounding box center [866, 504] width 33 height 33
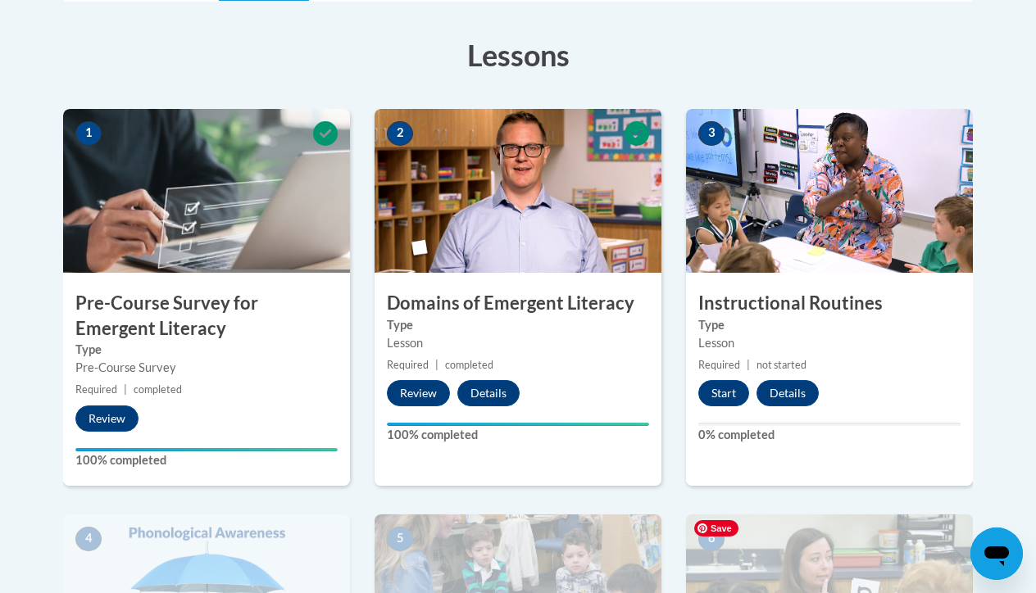
scroll to position [351, 0]
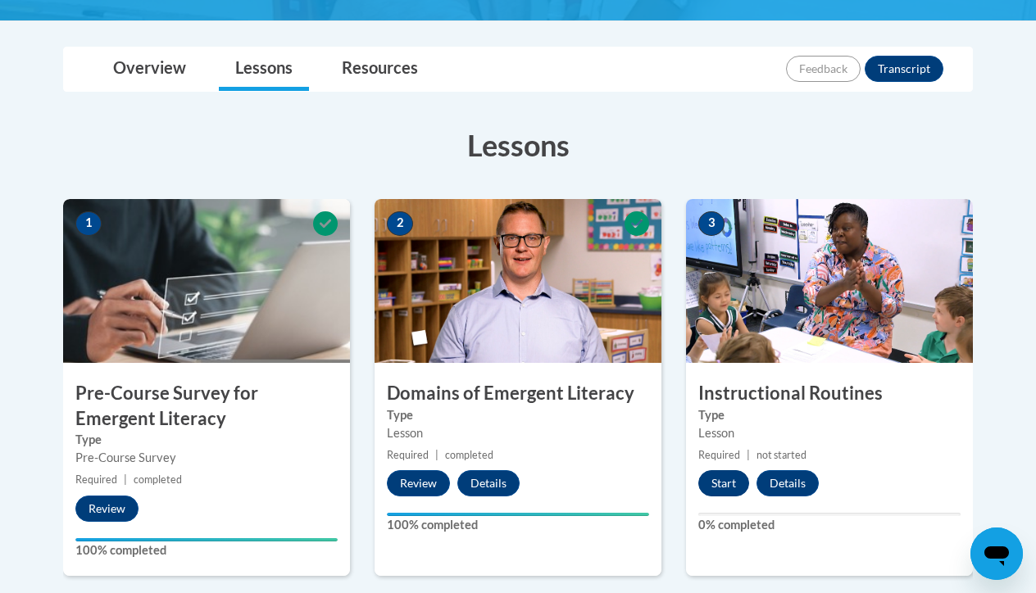
click at [735, 482] on button "Start" at bounding box center [723, 483] width 51 height 26
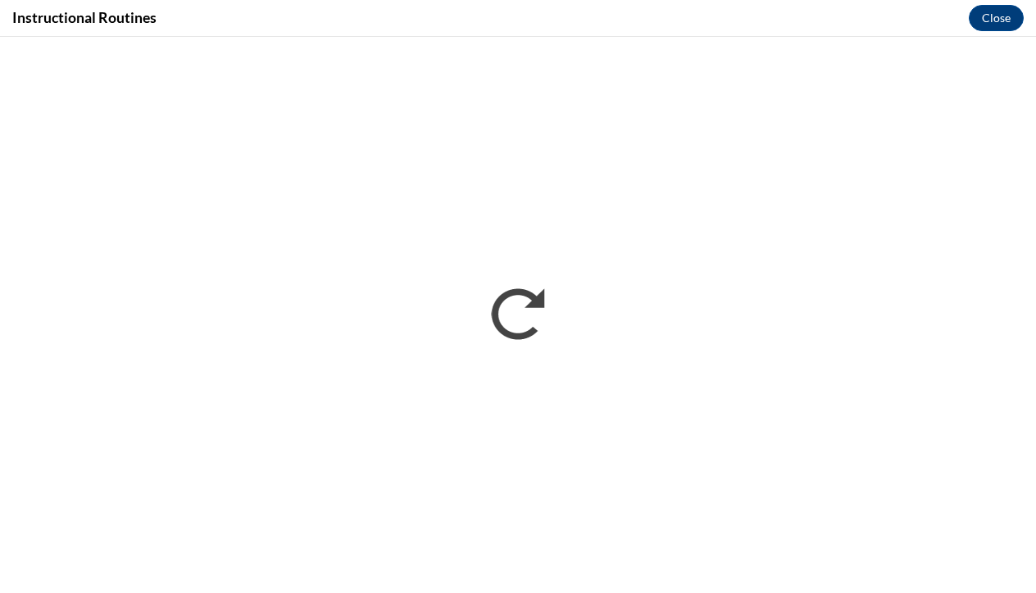
scroll to position [0, 0]
